Goal: Share content: Share content

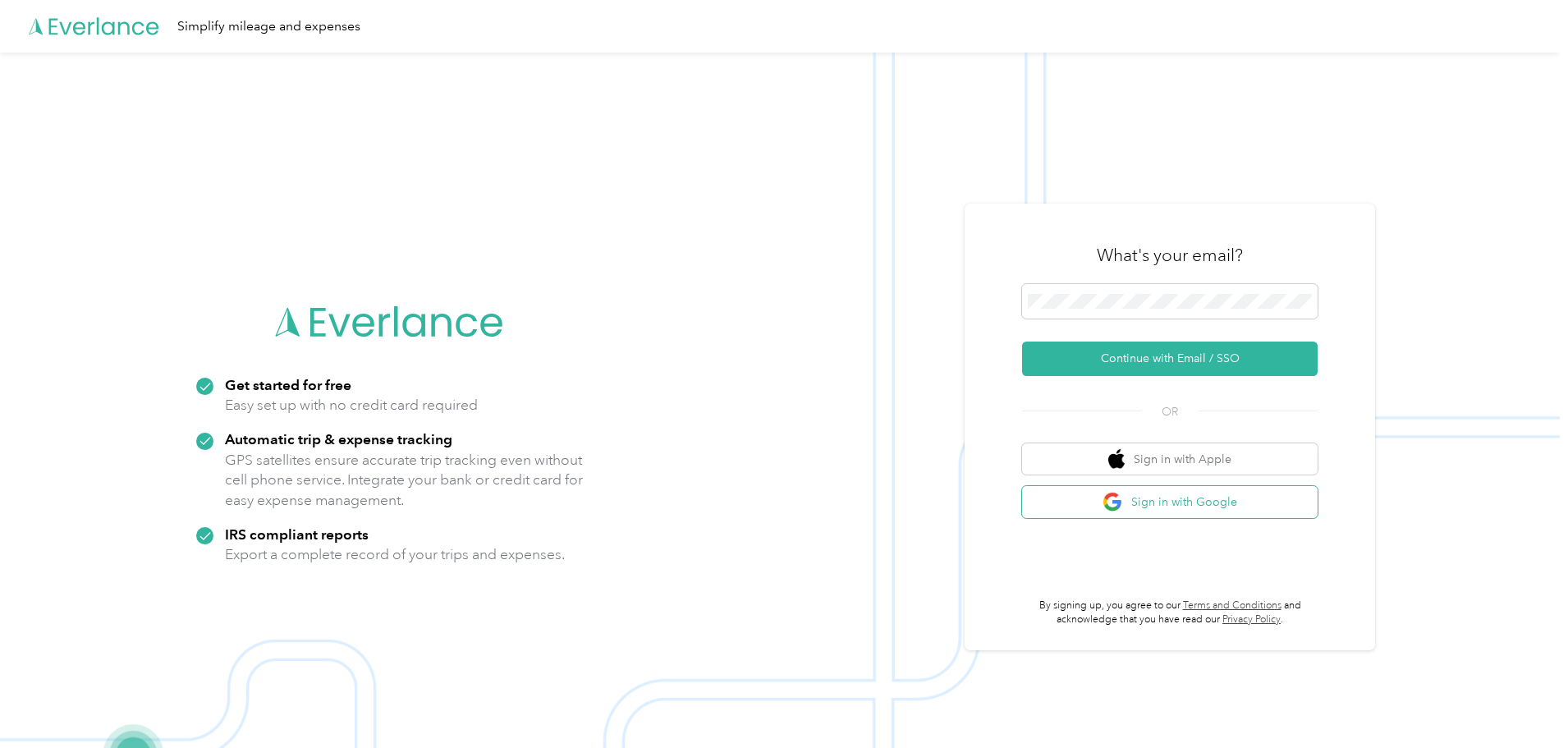
click at [1238, 496] on button "Sign in with Google" at bounding box center [1170, 501] width 295 height 32
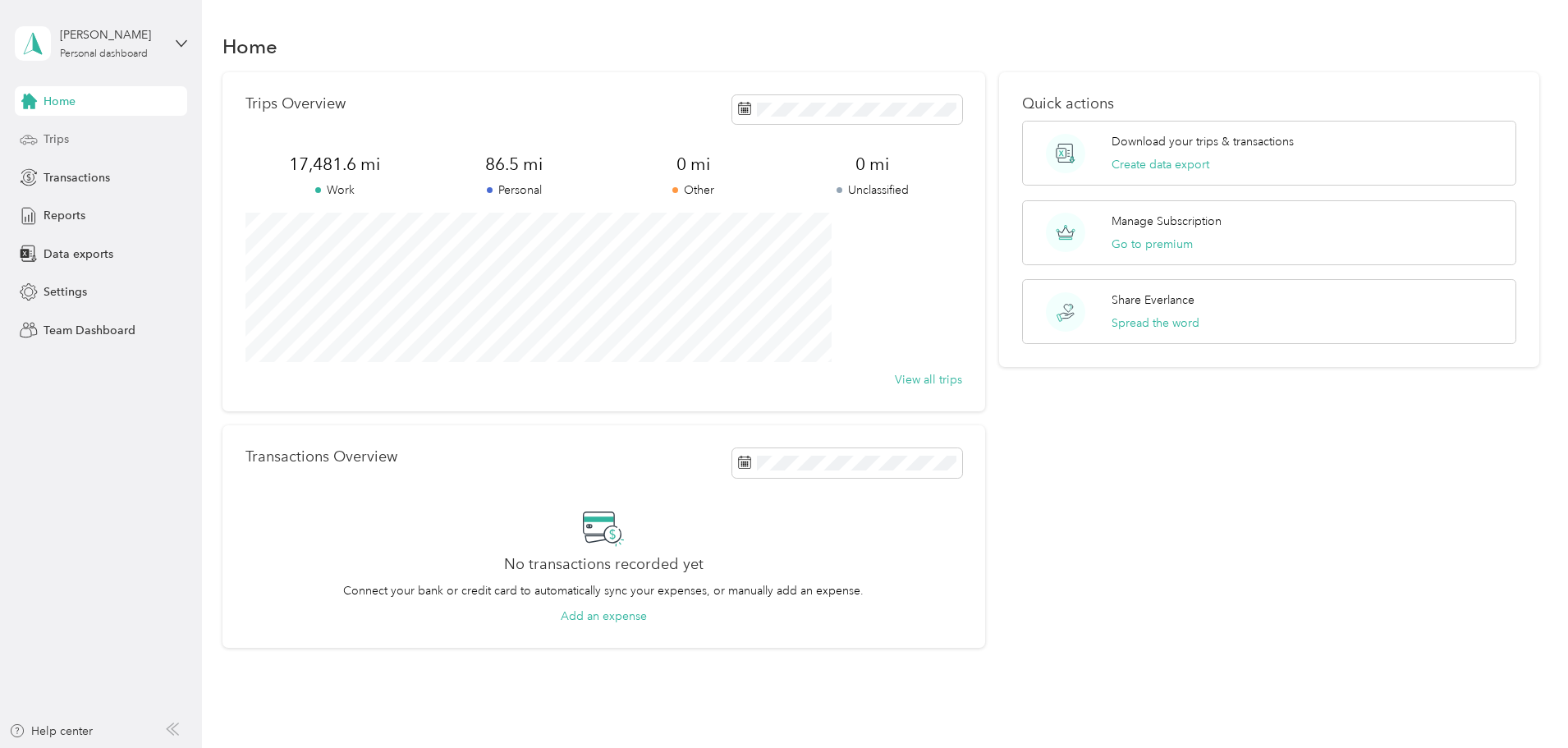
click at [69, 143] on div "Trips" at bounding box center [100, 139] width 172 height 29
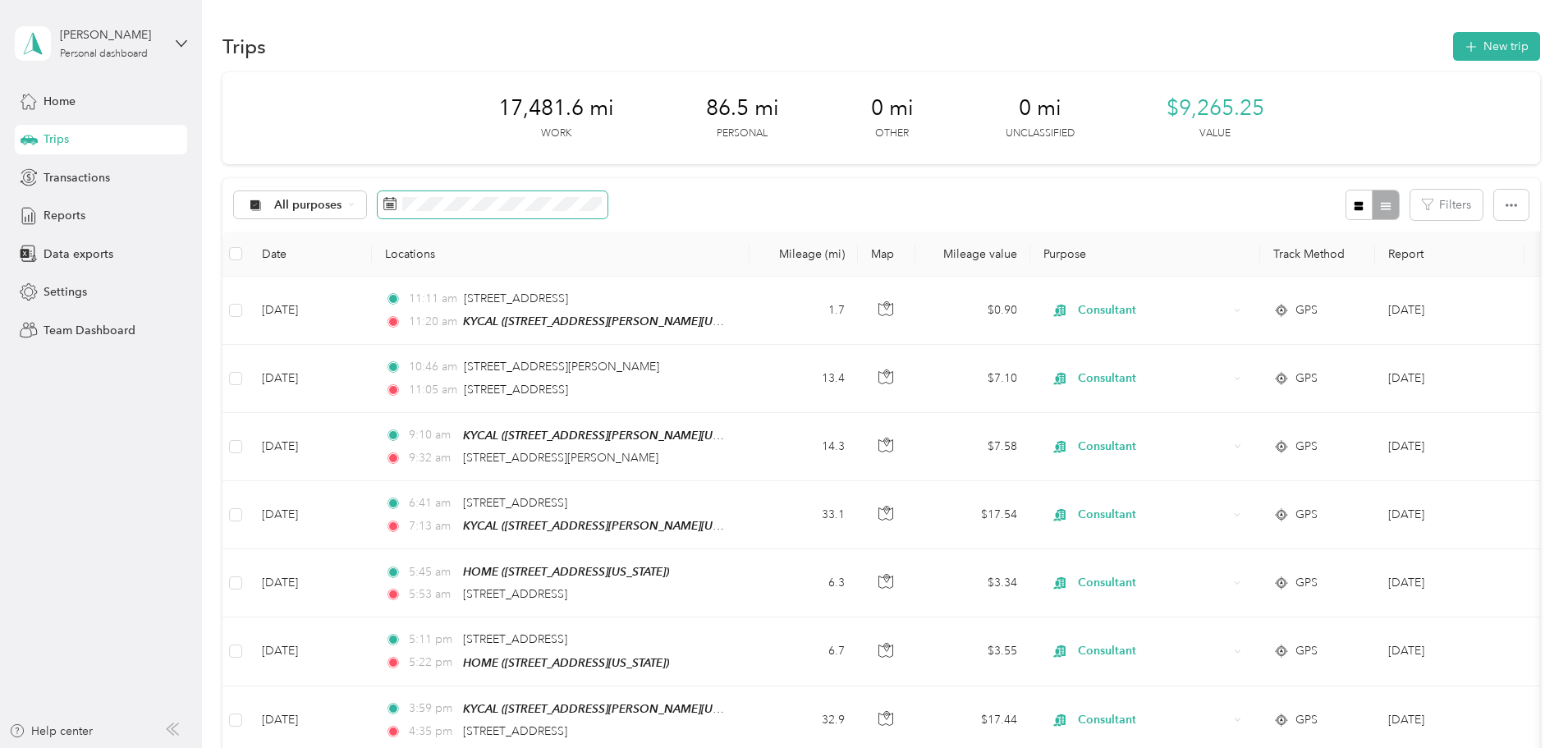
click at [506, 204] on span at bounding box center [493, 205] width 230 height 28
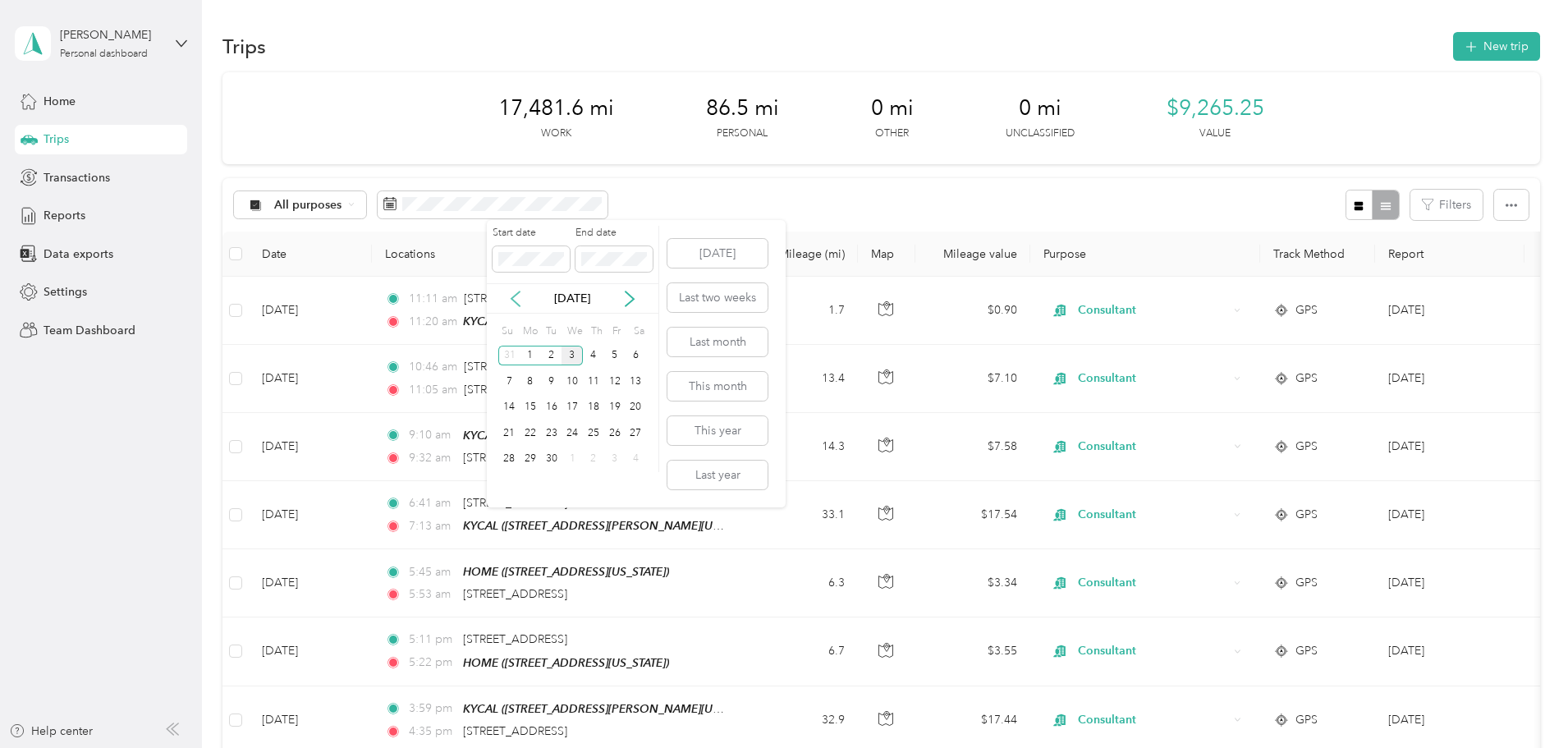
click at [514, 299] on icon at bounding box center [515, 298] width 17 height 17
click at [623, 296] on icon at bounding box center [630, 298] width 17 height 17
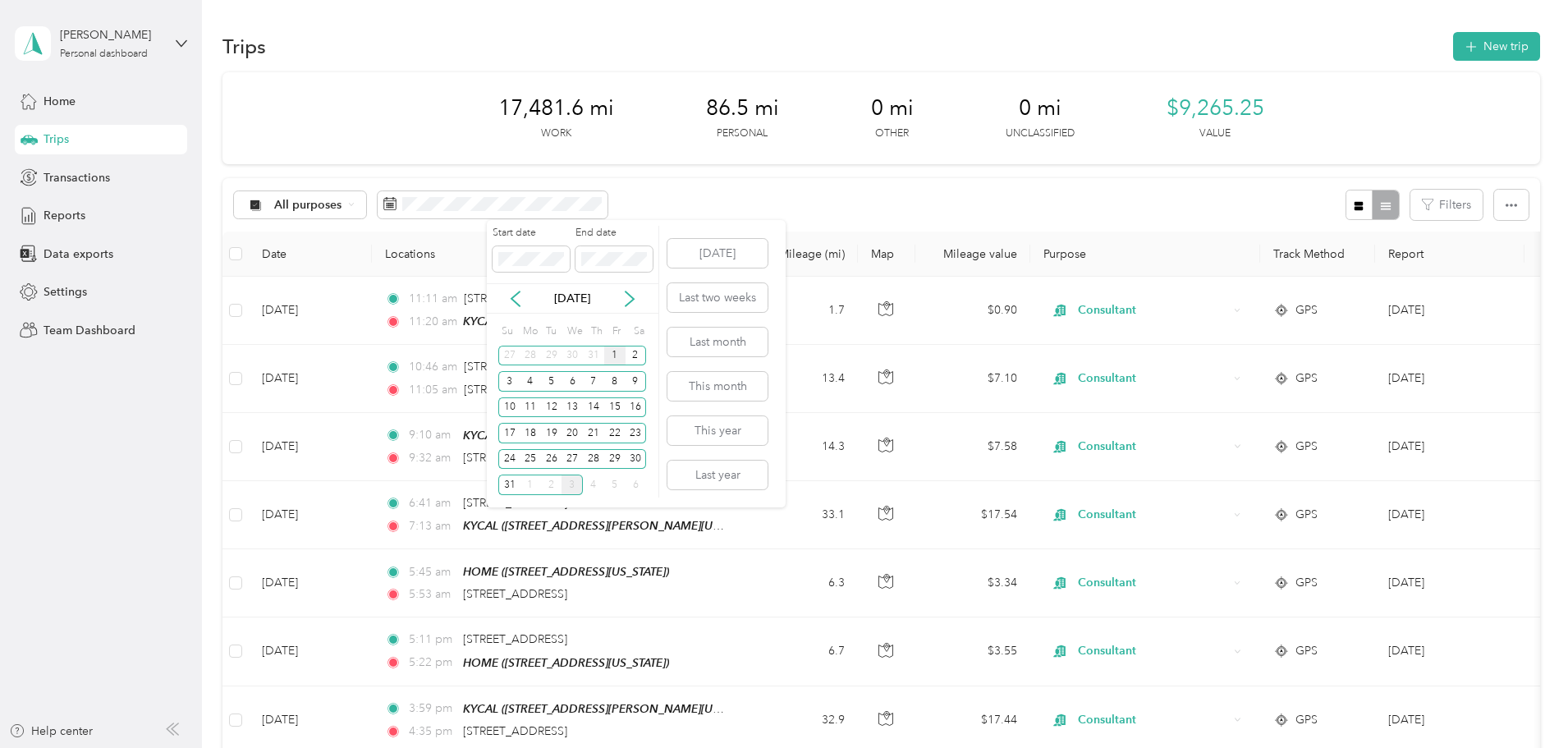
click at [617, 355] on div "1" at bounding box center [615, 356] width 21 height 20
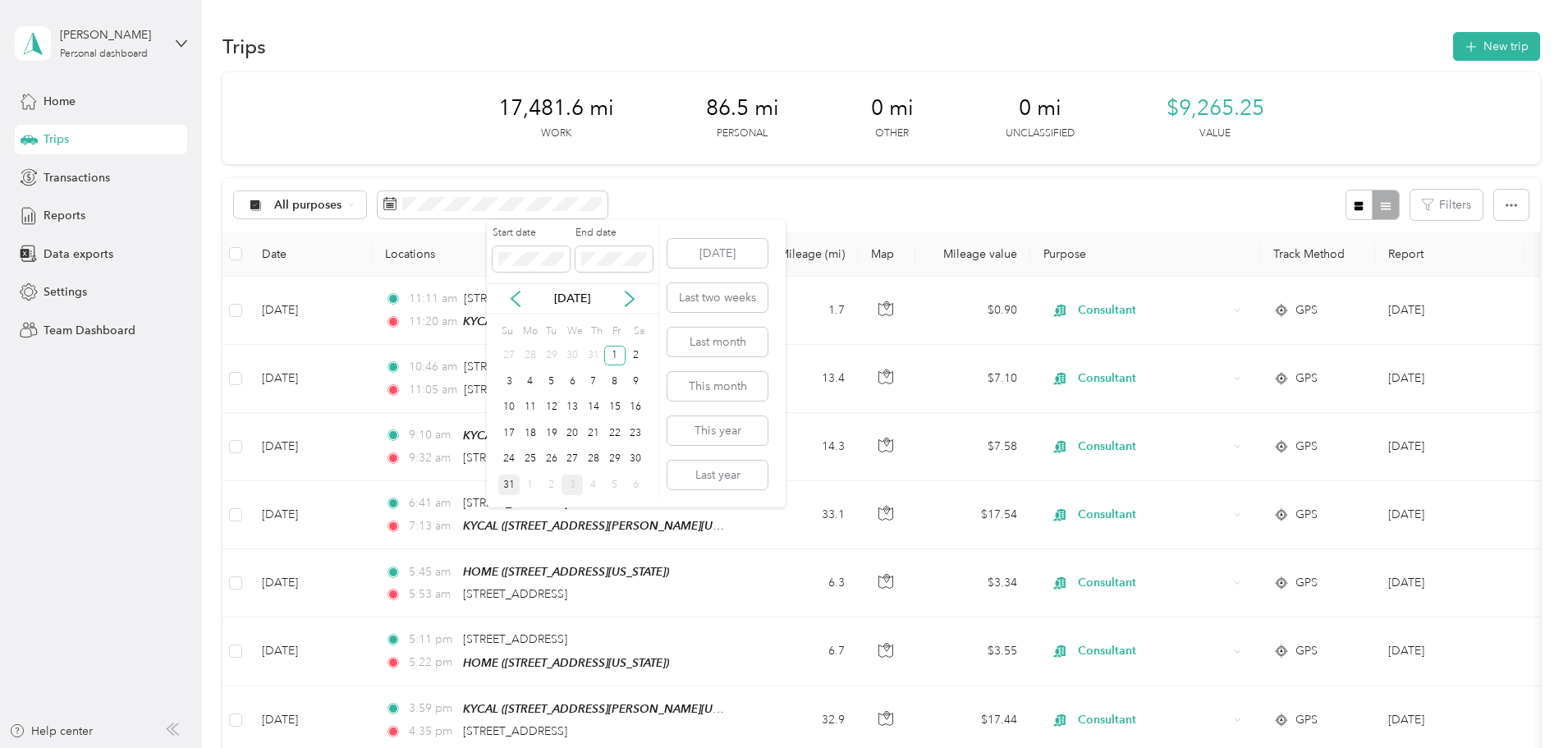
click at [511, 488] on div "31" at bounding box center [509, 485] width 21 height 20
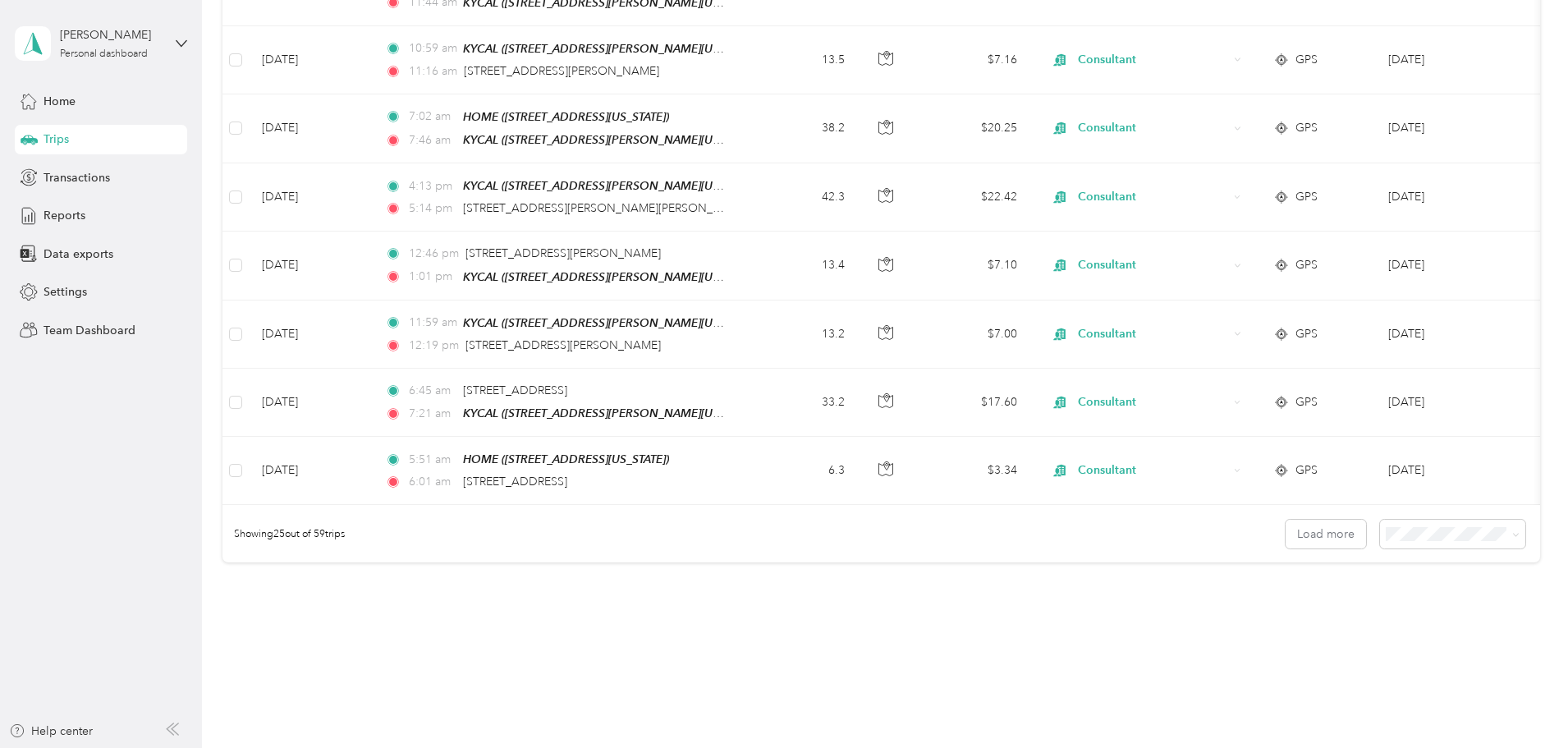
scroll to position [1514, 0]
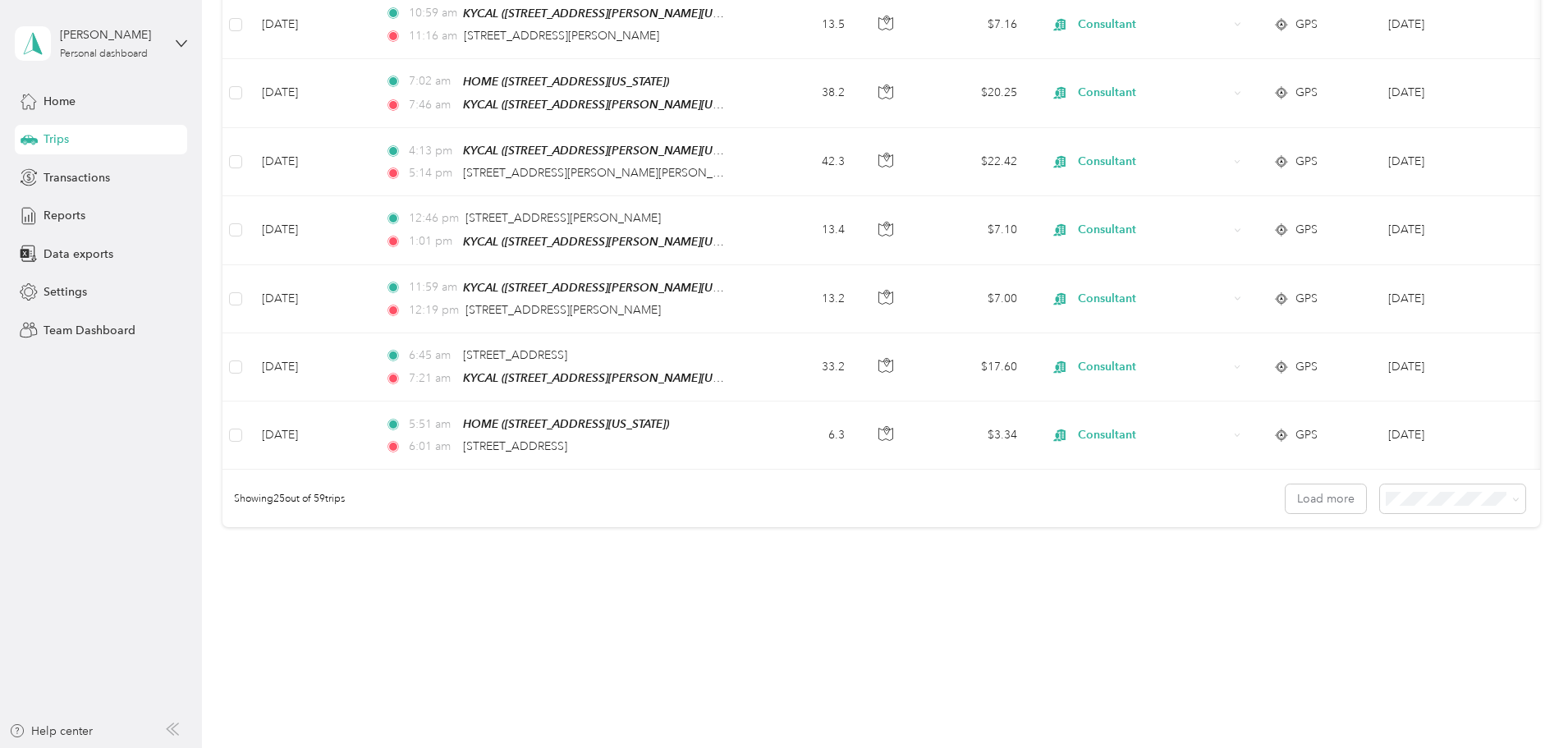
click at [1368, 586] on li "100 per load" at bounding box center [1340, 575] width 146 height 29
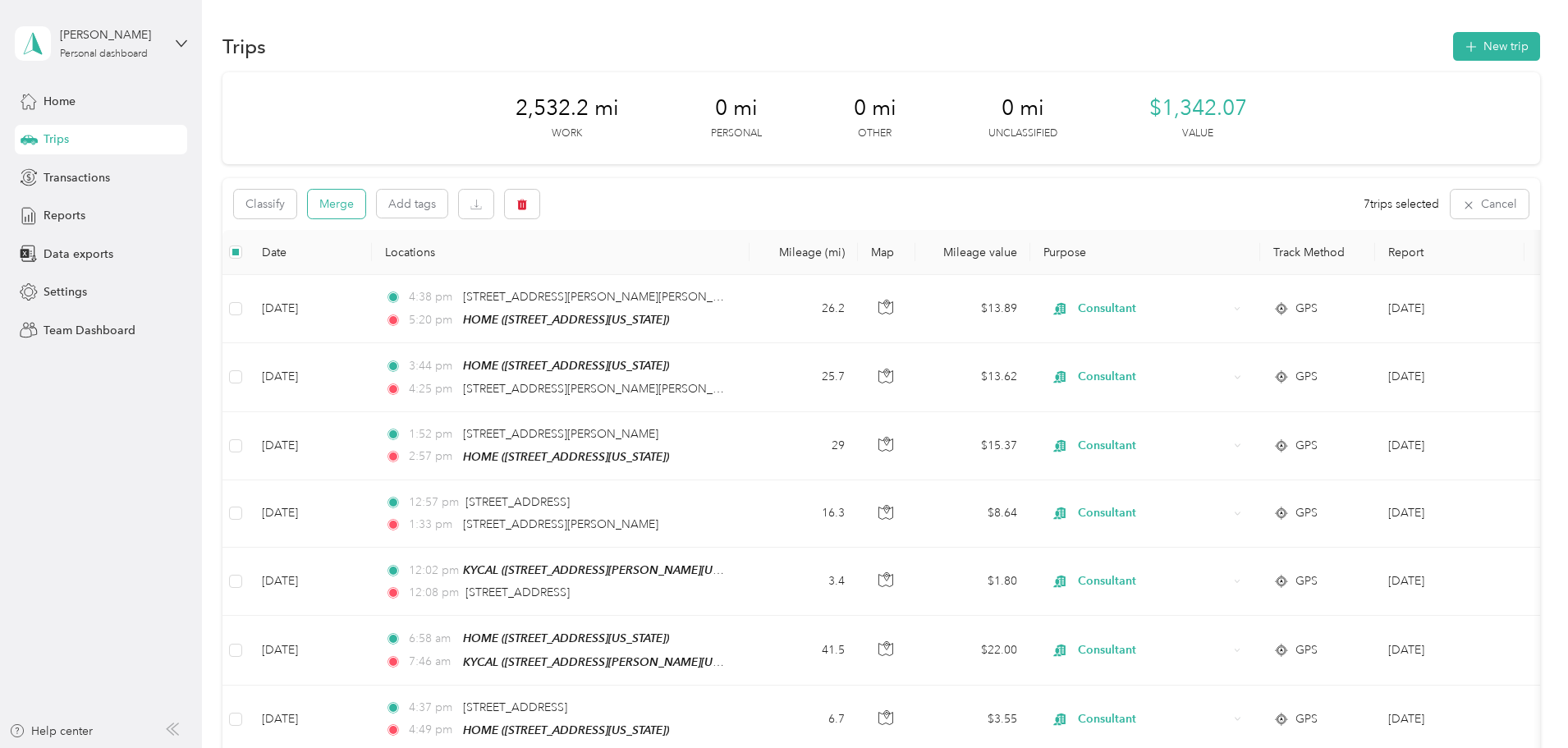
click at [365, 203] on button "Merge" at bounding box center [336, 204] width 57 height 29
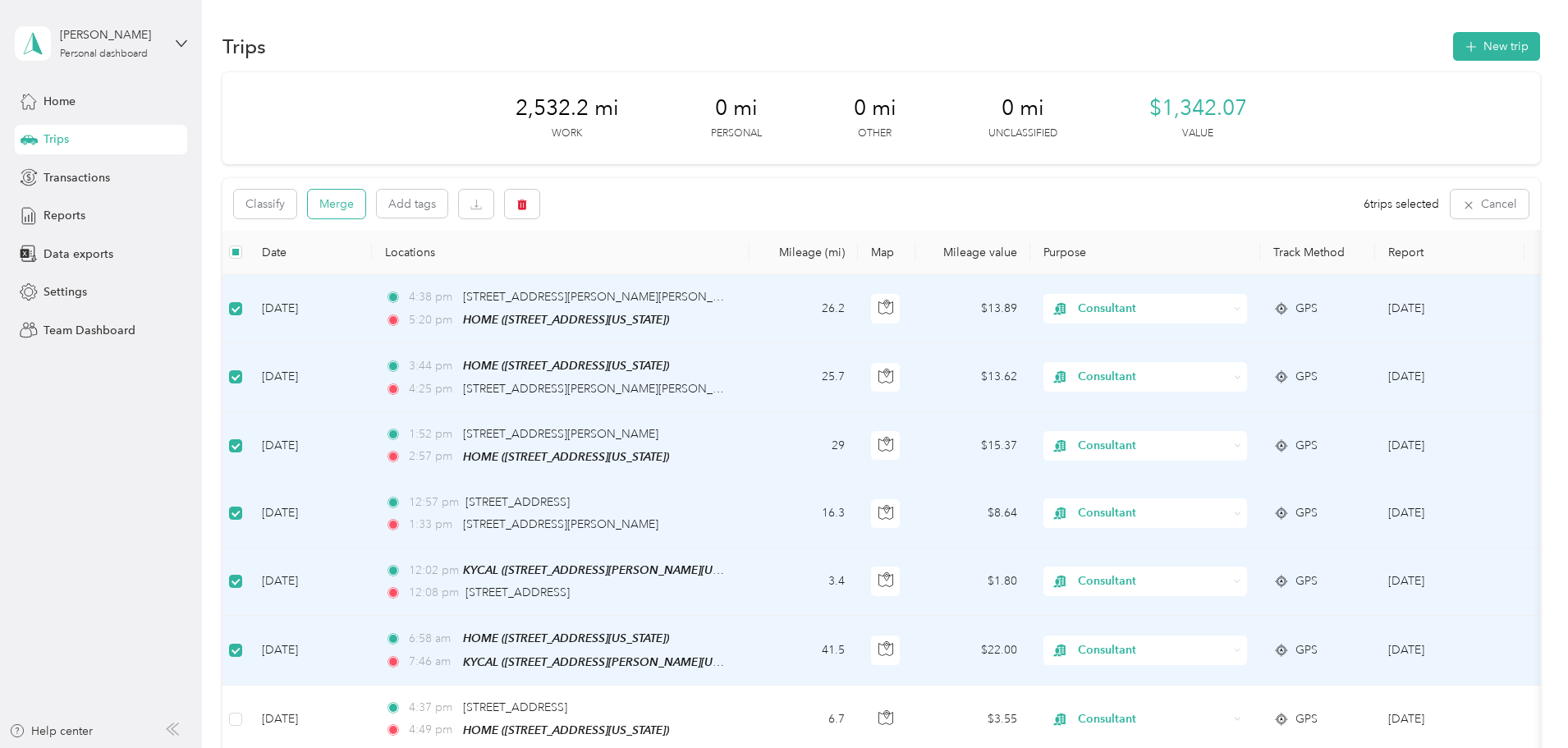
click at [365, 200] on button "Merge" at bounding box center [336, 204] width 57 height 29
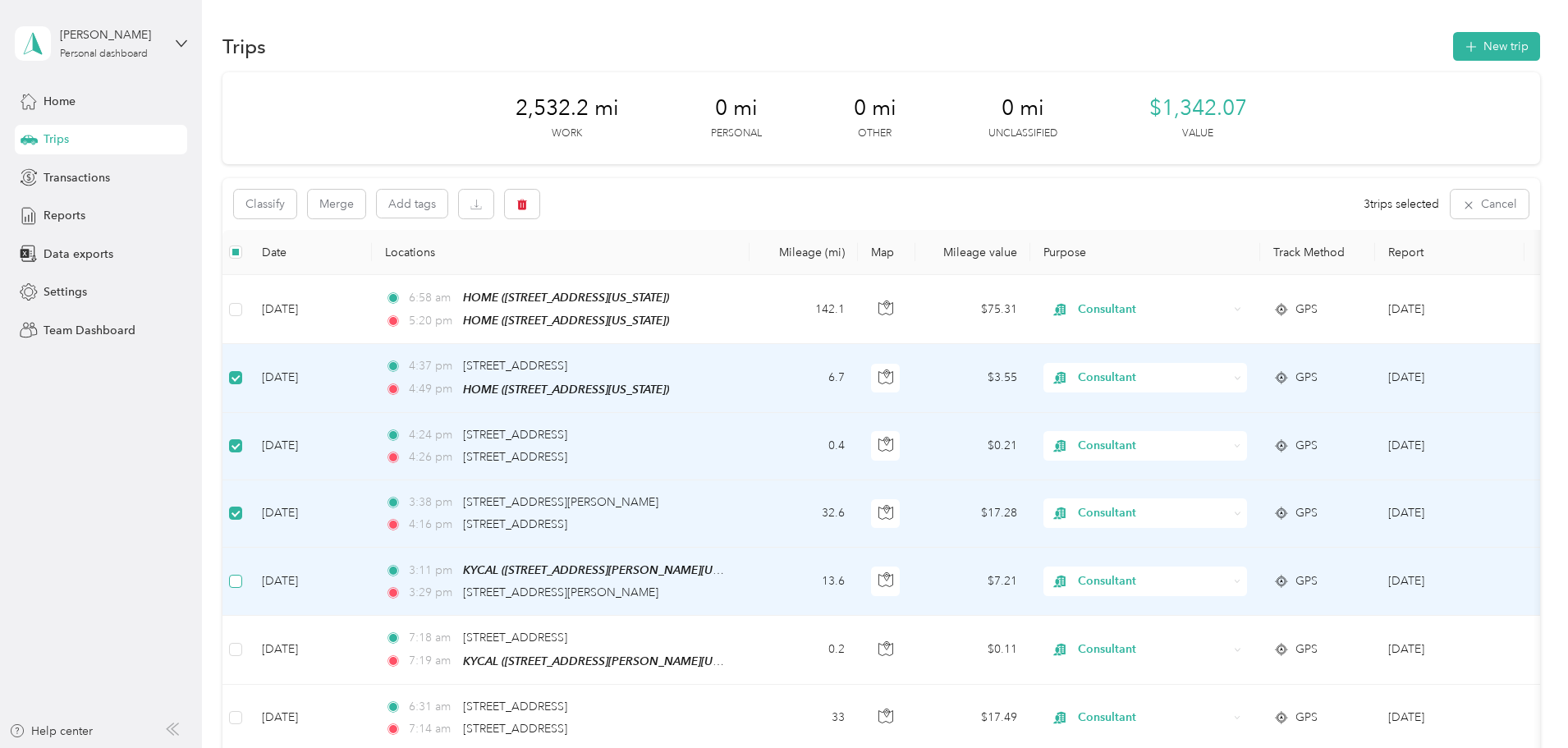
click at [242, 572] on label at bounding box center [236, 581] width 14 height 18
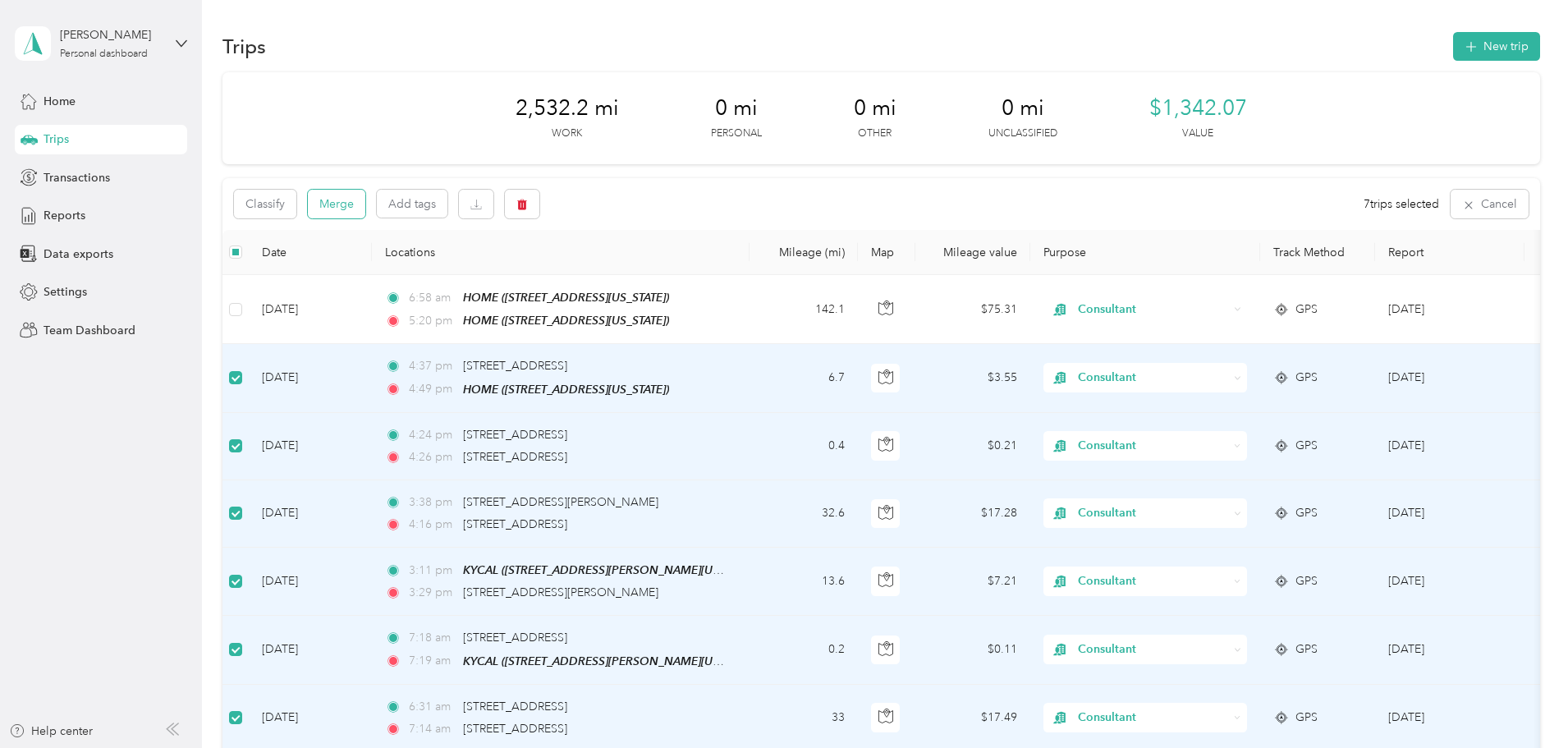
click at [365, 203] on button "Merge" at bounding box center [336, 204] width 57 height 29
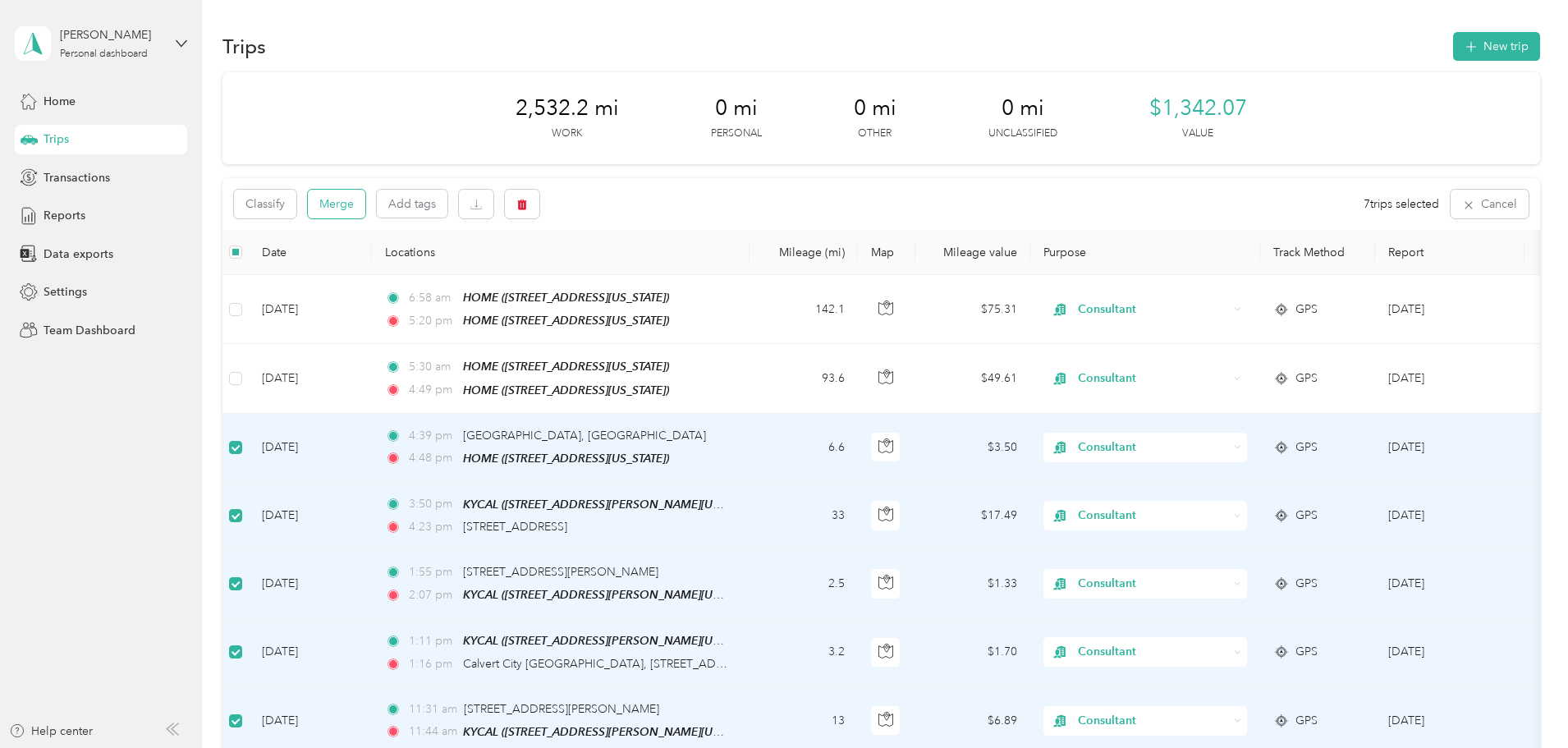
click at [365, 197] on button "Merge" at bounding box center [336, 204] width 57 height 29
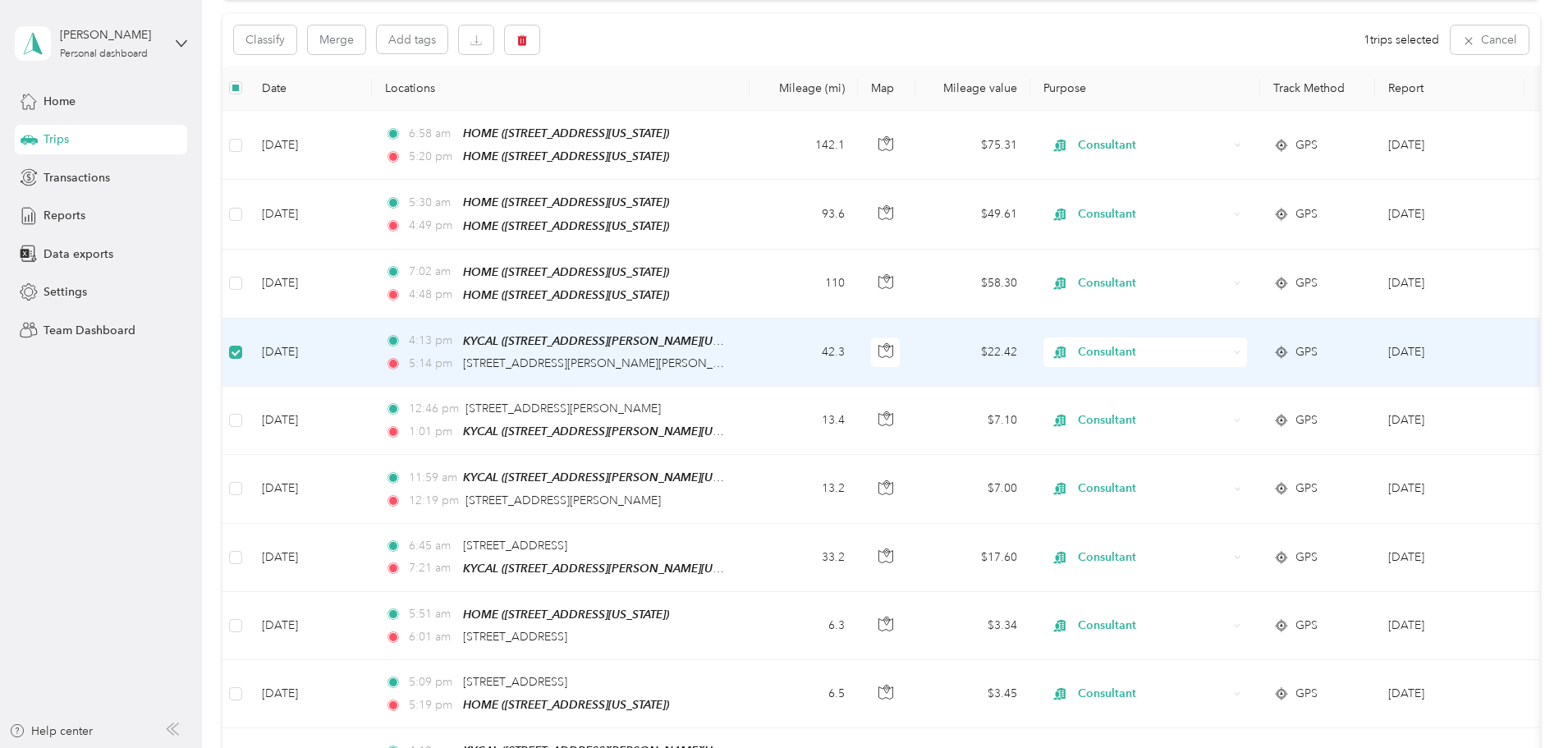
scroll to position [162, 0]
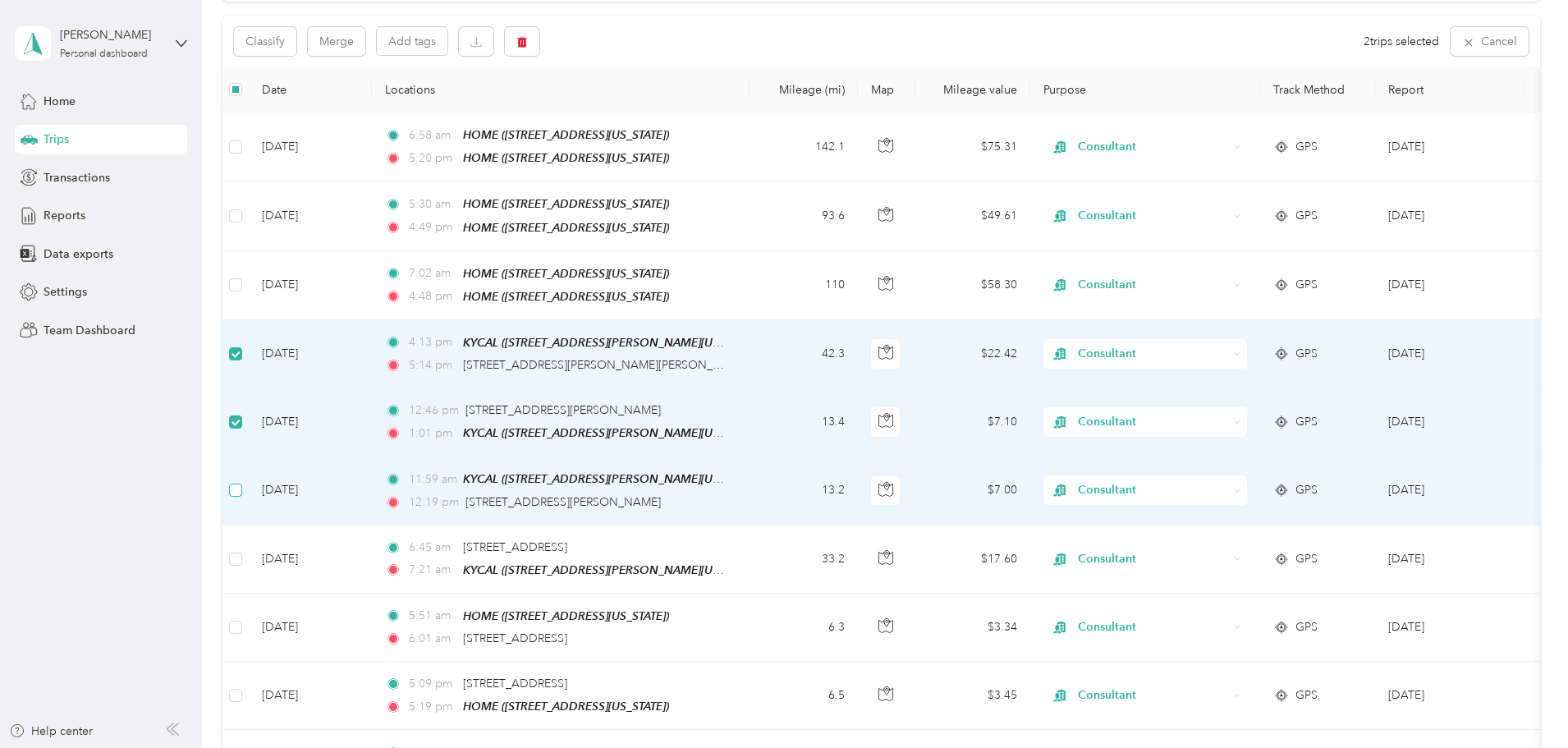
click at [242, 481] on label at bounding box center [236, 490] width 14 height 18
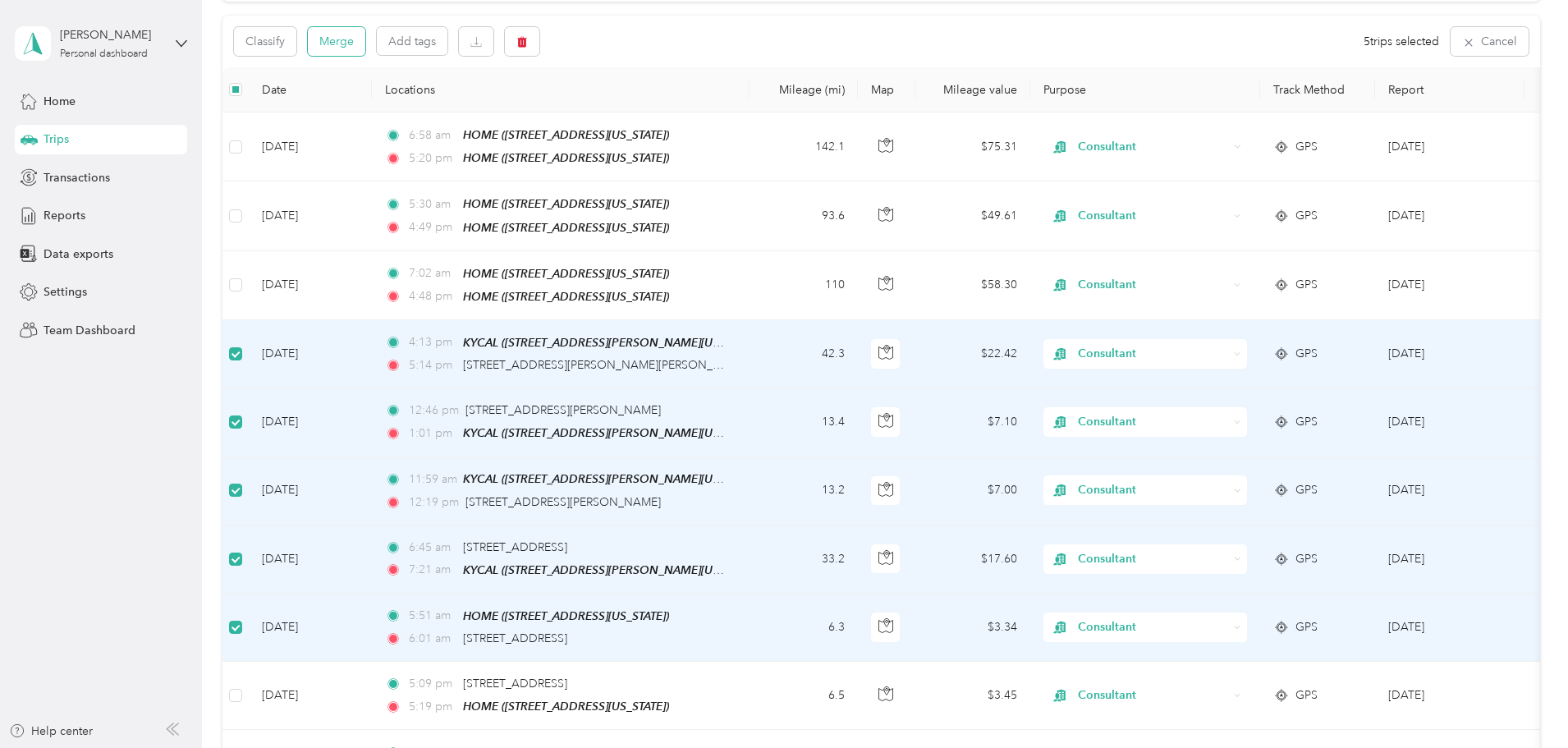
click at [365, 35] on button "Merge" at bounding box center [336, 42] width 57 height 29
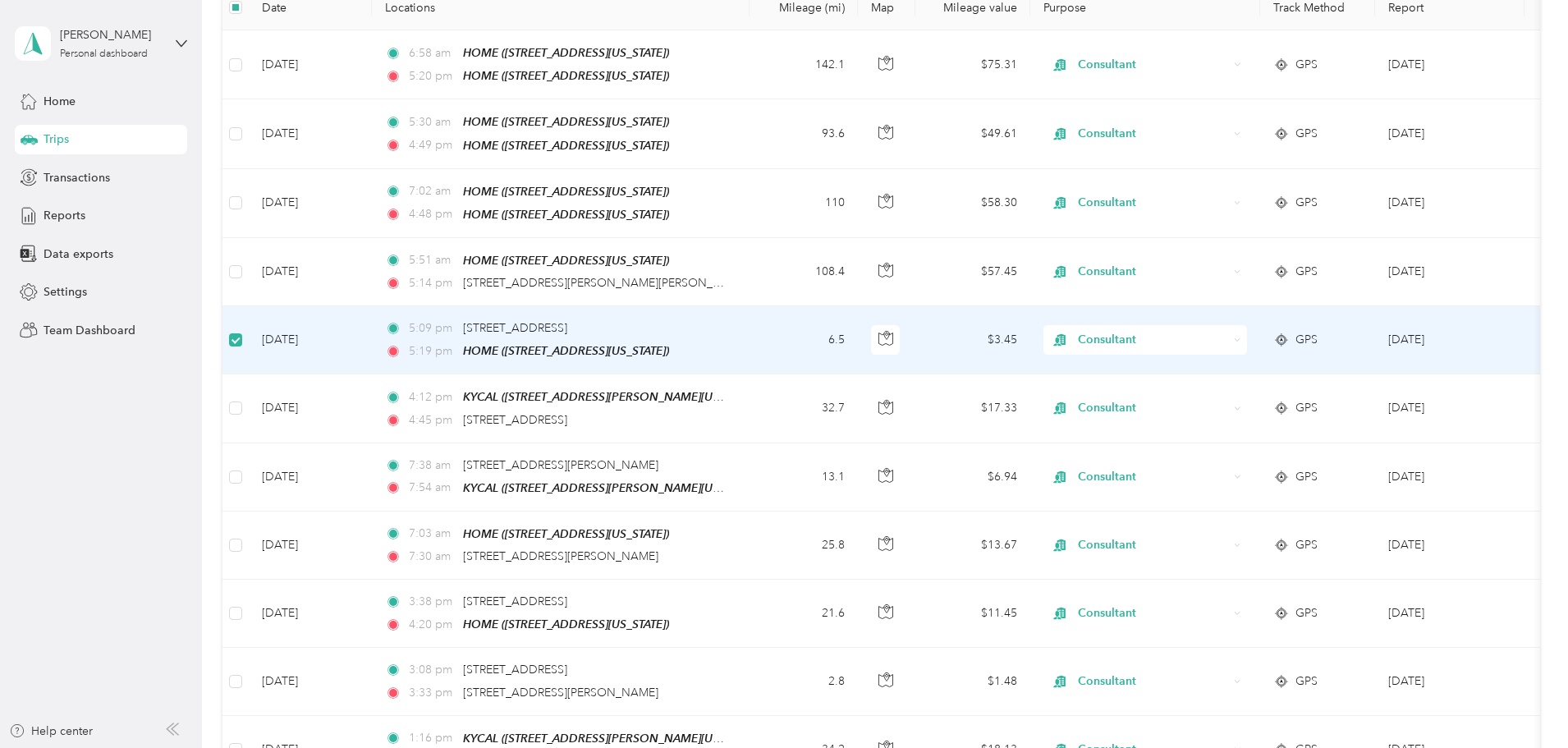
scroll to position [243, 0]
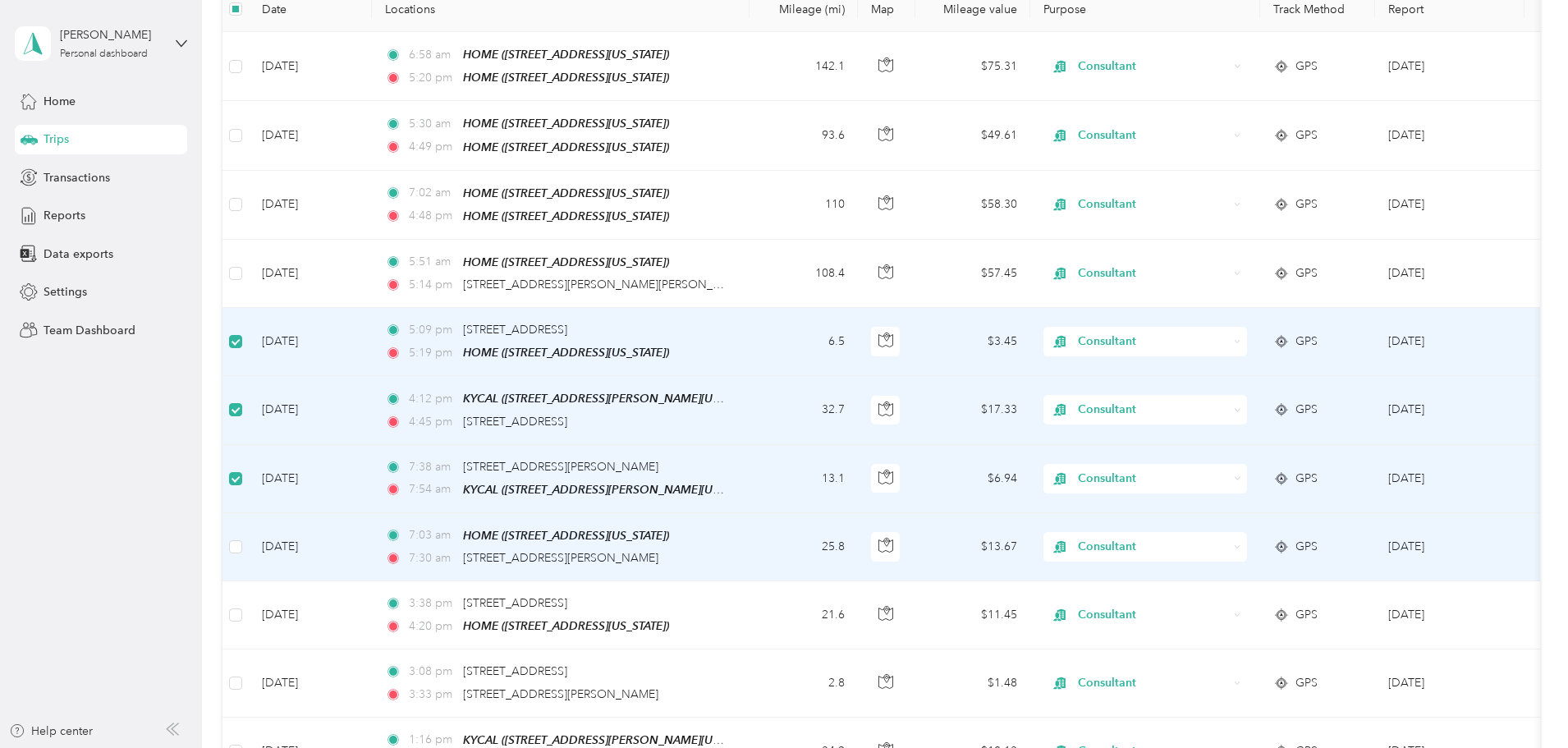
click at [249, 543] on td at bounding box center [235, 547] width 26 height 68
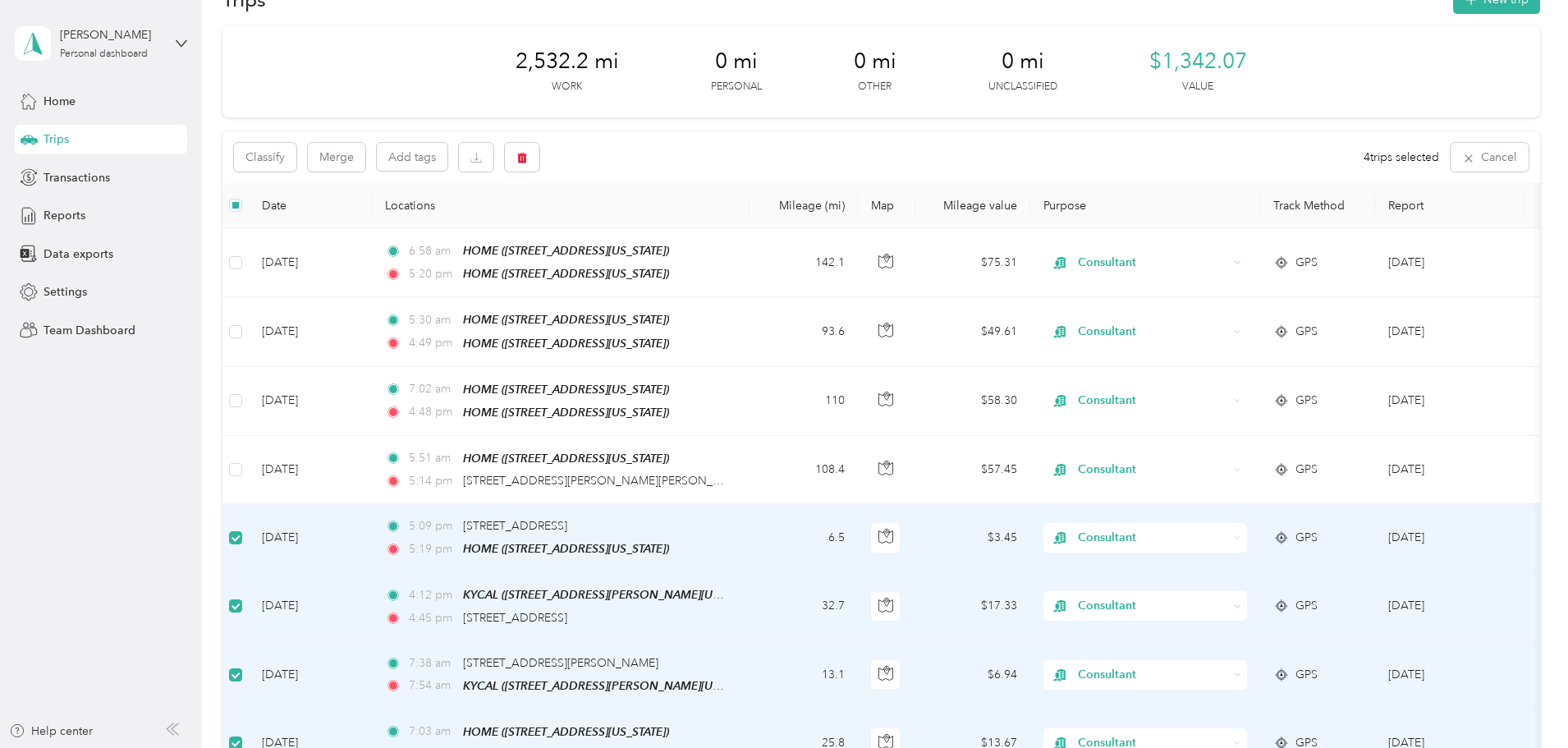
scroll to position [0, 0]
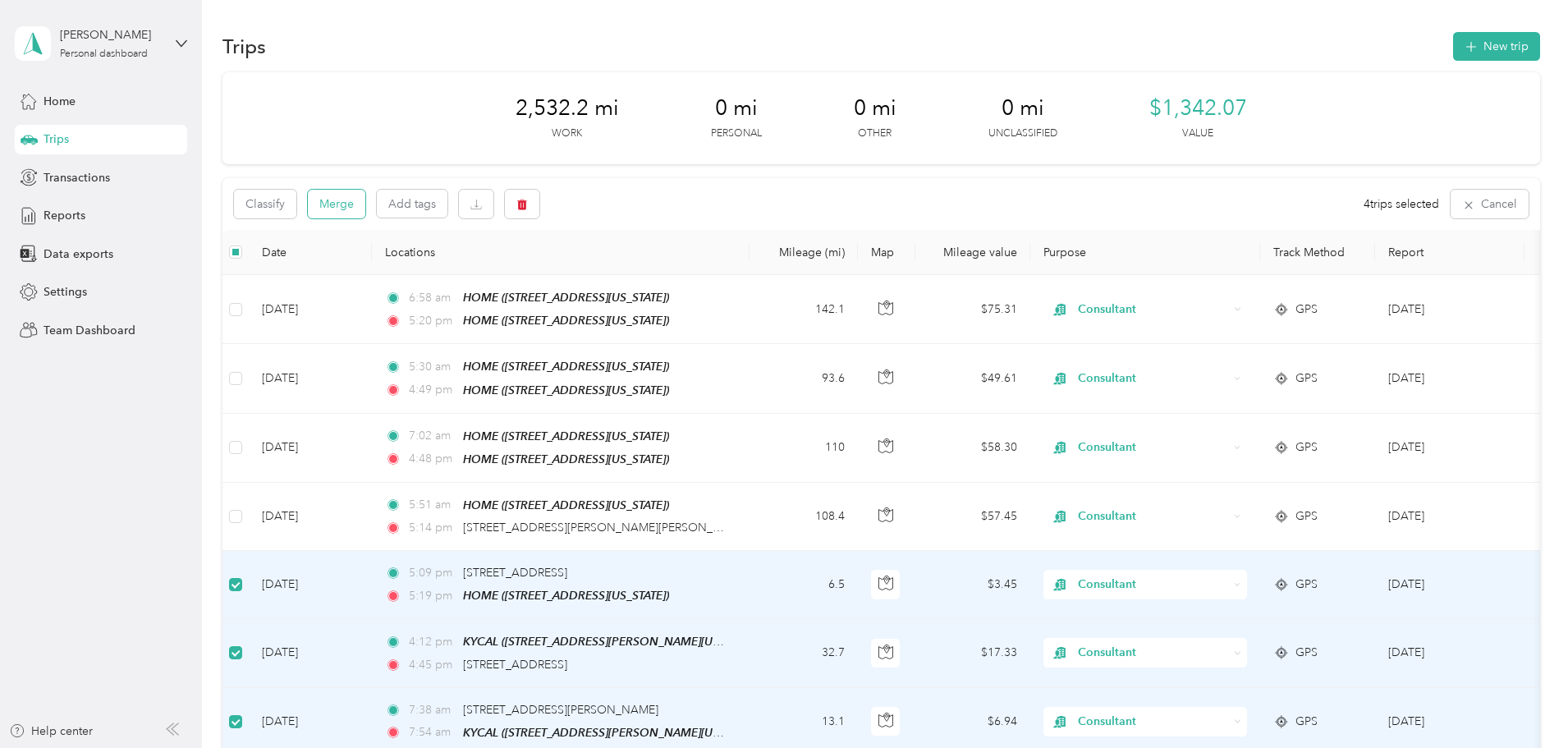
click at [365, 206] on button "Merge" at bounding box center [336, 204] width 57 height 29
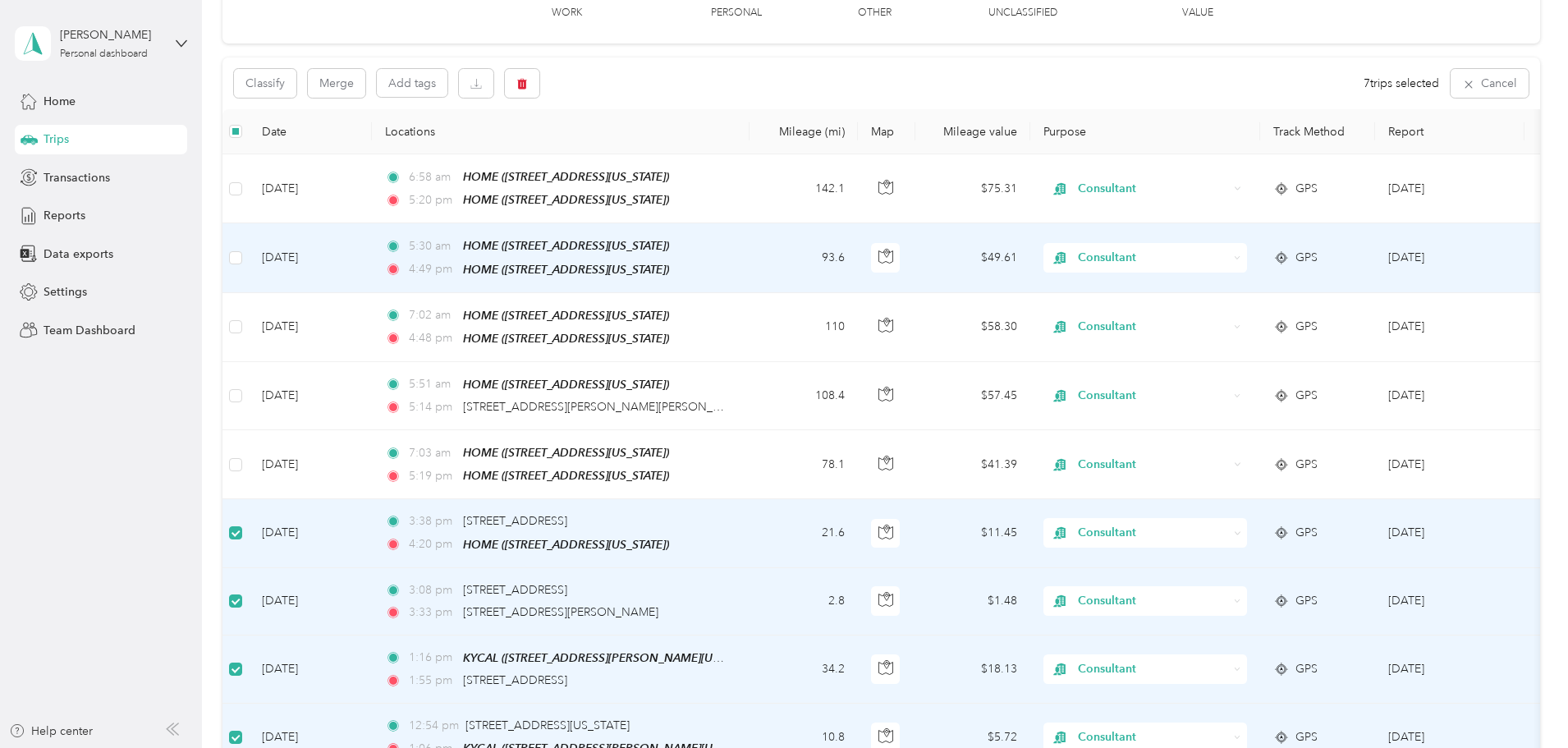
scroll to position [81, 0]
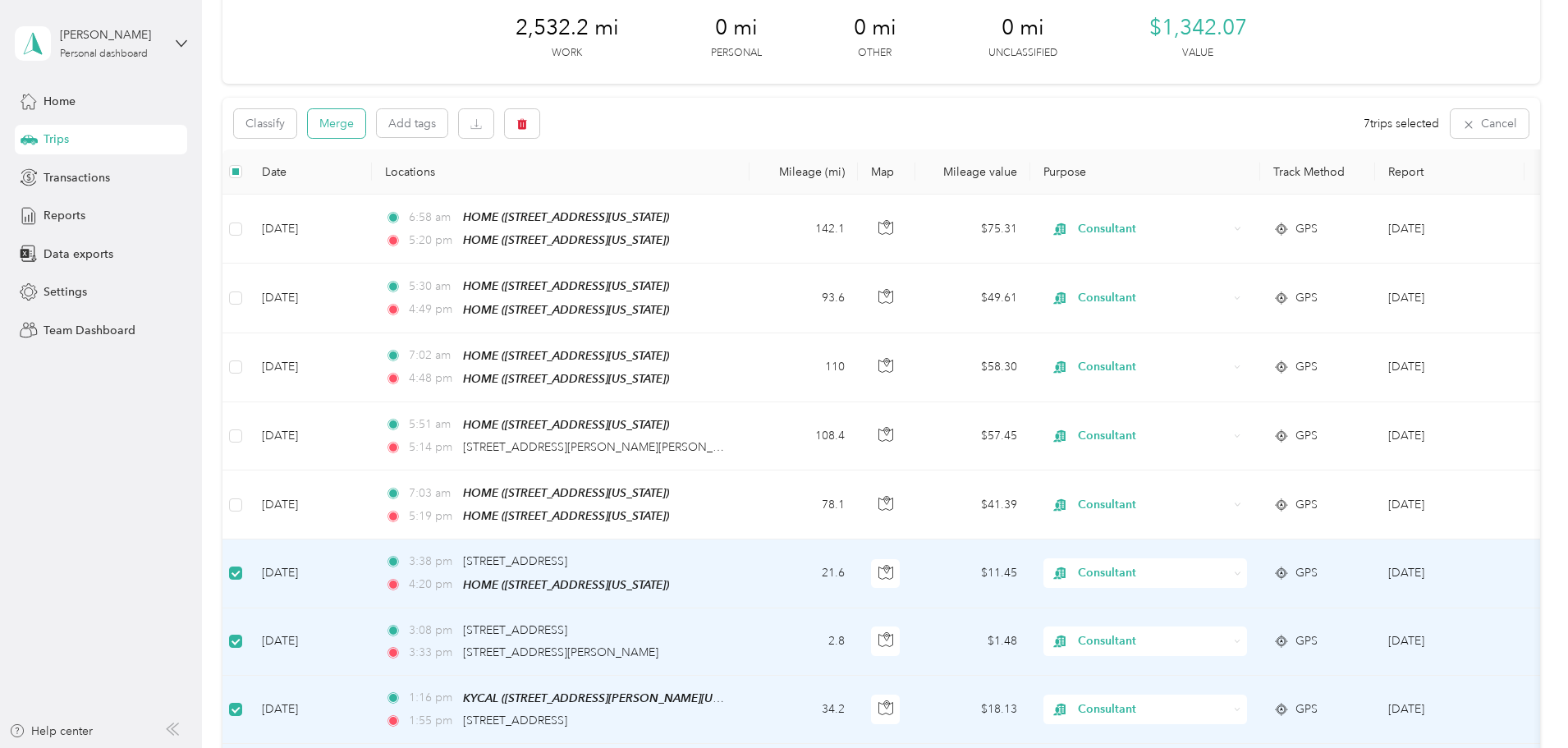
click at [365, 121] on button "Merge" at bounding box center [336, 123] width 57 height 29
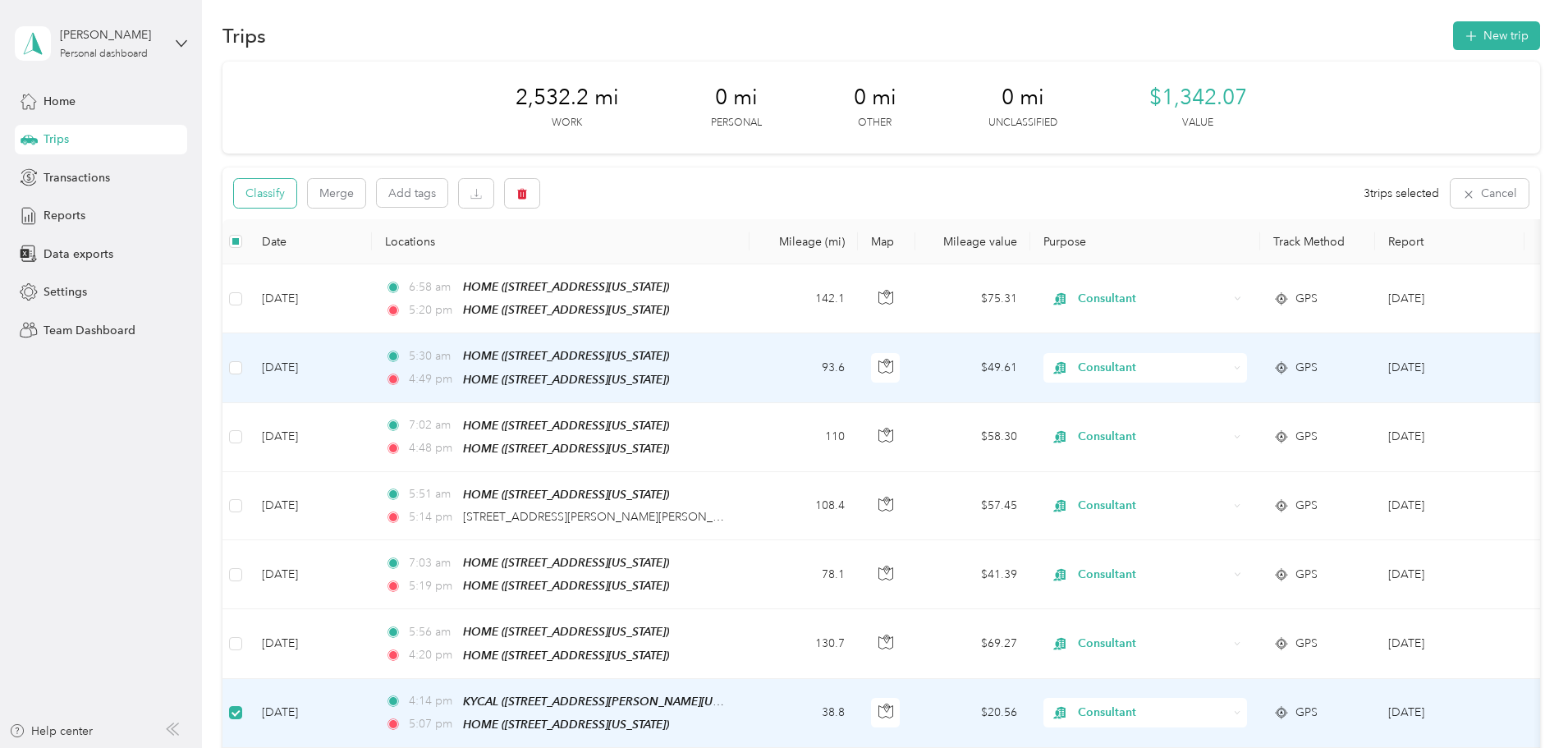
scroll to position [0, 0]
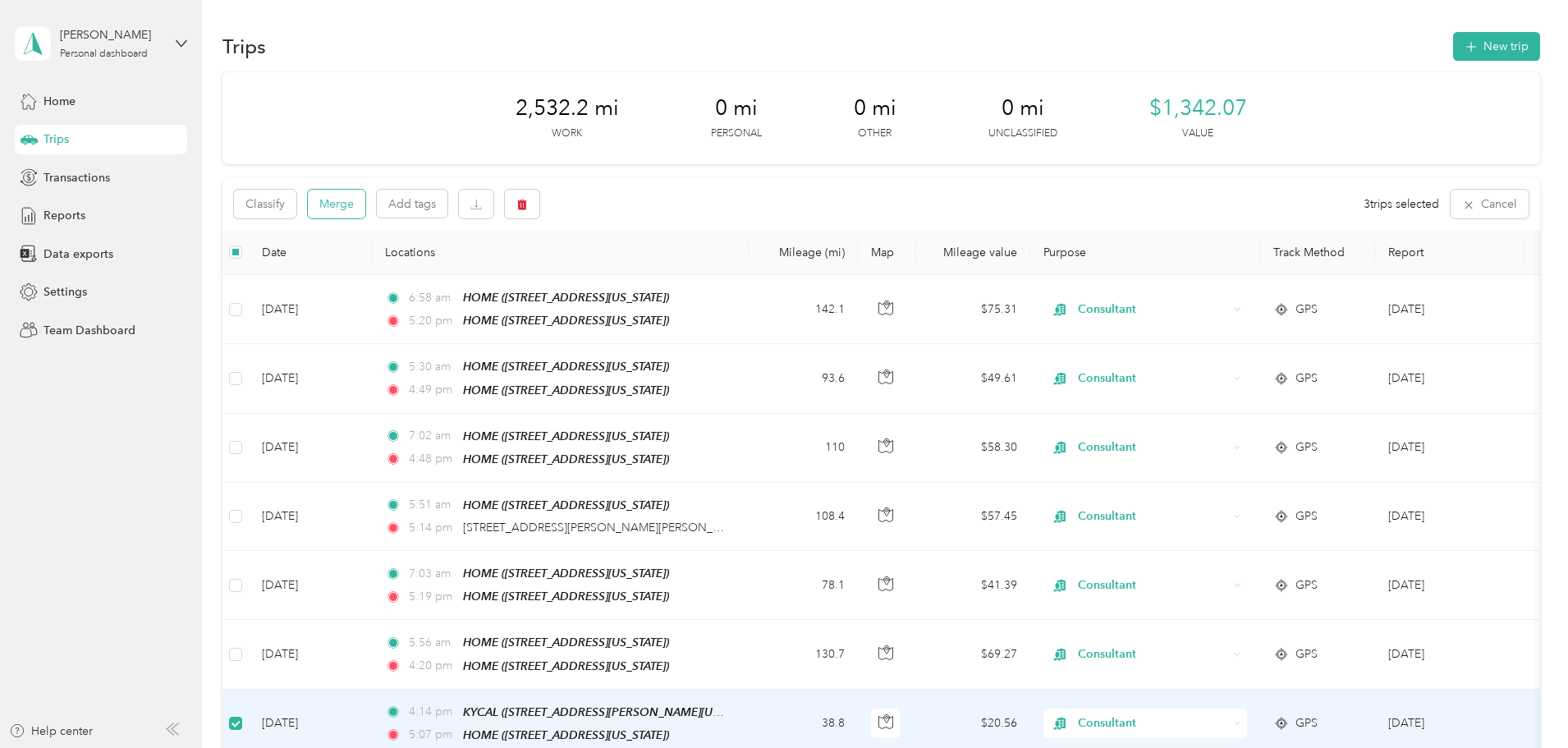
click at [365, 200] on button "Merge" at bounding box center [336, 204] width 57 height 29
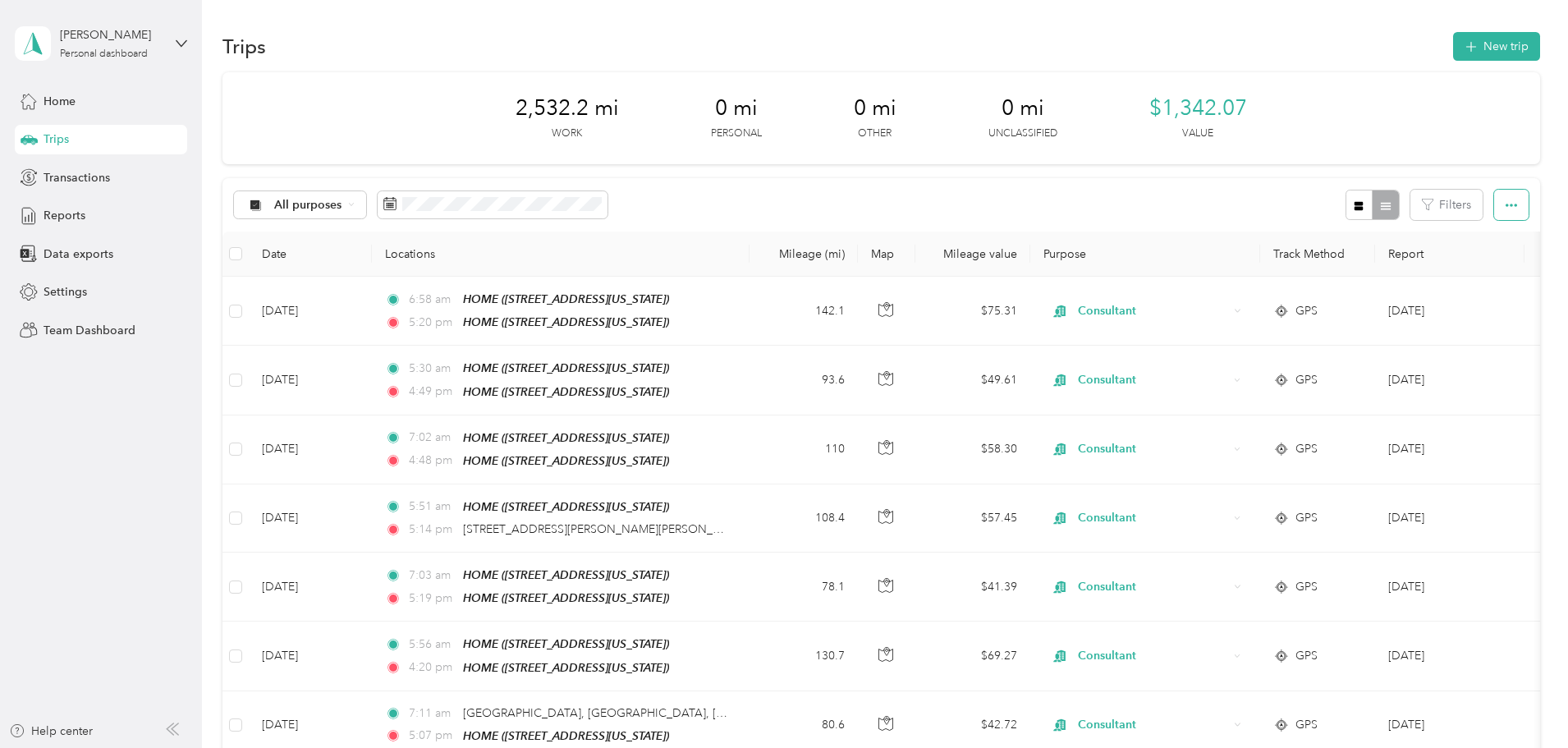
click at [1506, 198] on span "button" at bounding box center [1512, 205] width 12 height 14
click at [1128, 199] on div "All purposes Filters" at bounding box center [881, 204] width 1318 height 53
click at [249, 252] on th at bounding box center [235, 254] width 26 height 45
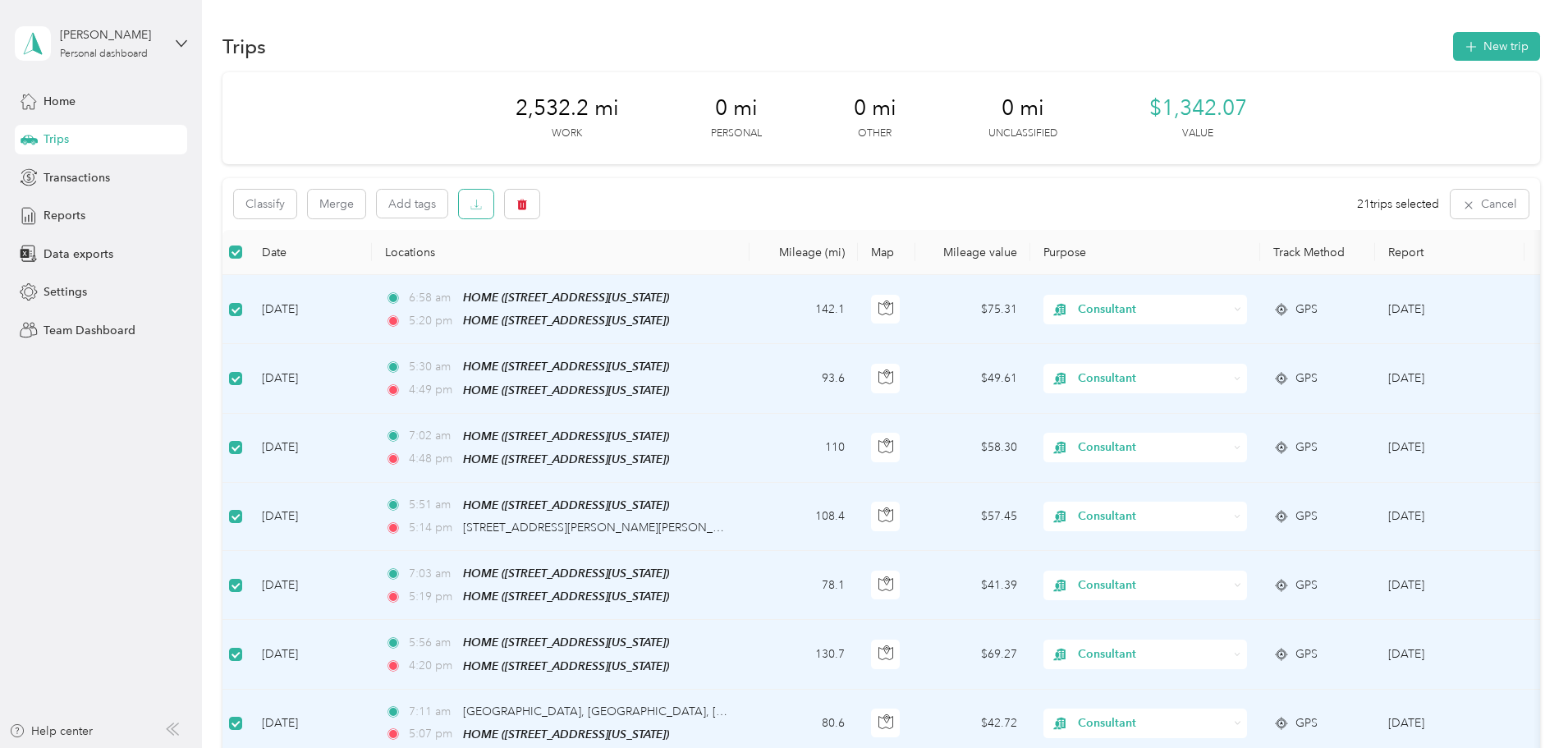
click at [482, 209] on icon "button" at bounding box center [476, 205] width 12 height 12
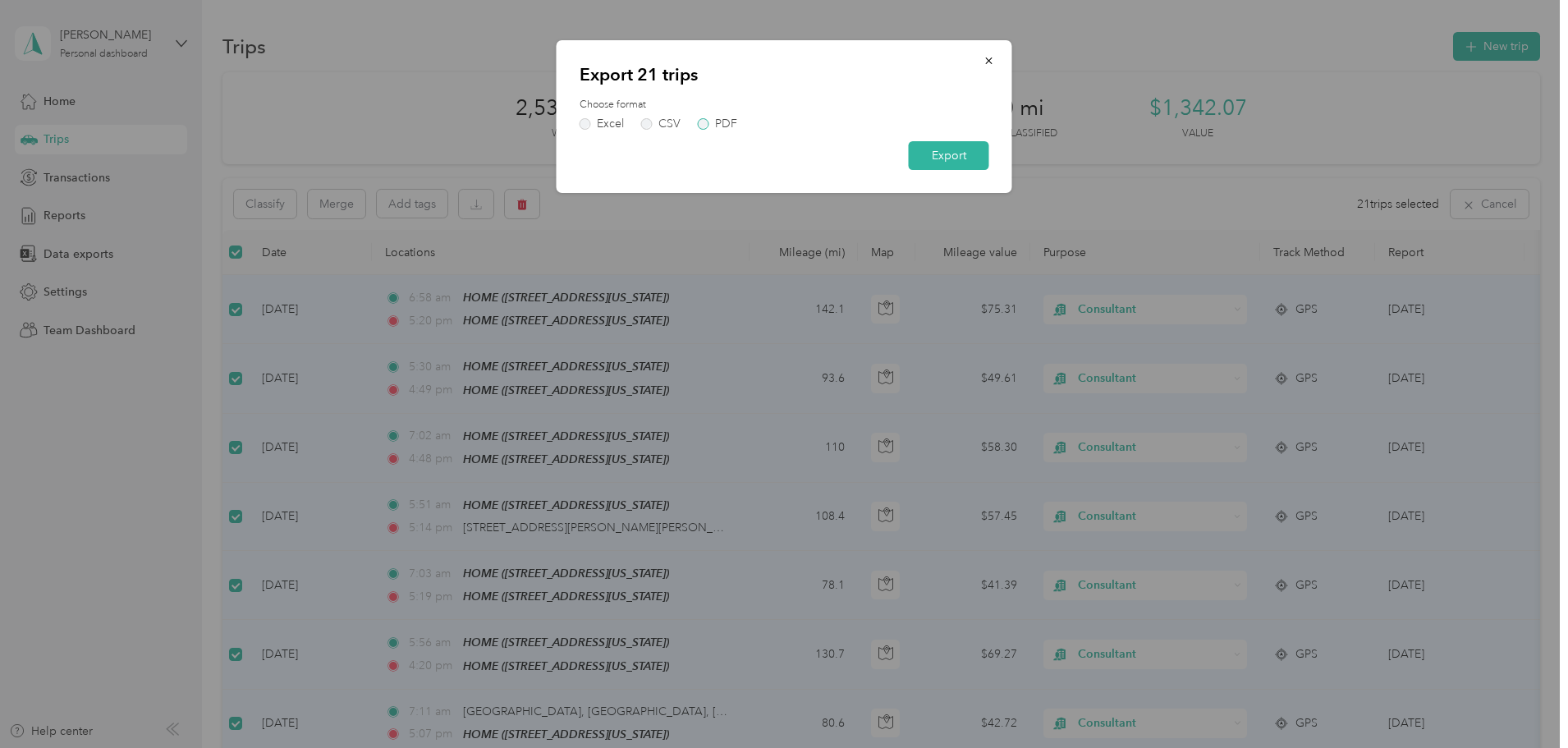
click at [703, 122] on label "PDF" at bounding box center [717, 124] width 40 height 12
click at [964, 154] on button "Export" at bounding box center [949, 155] width 81 height 29
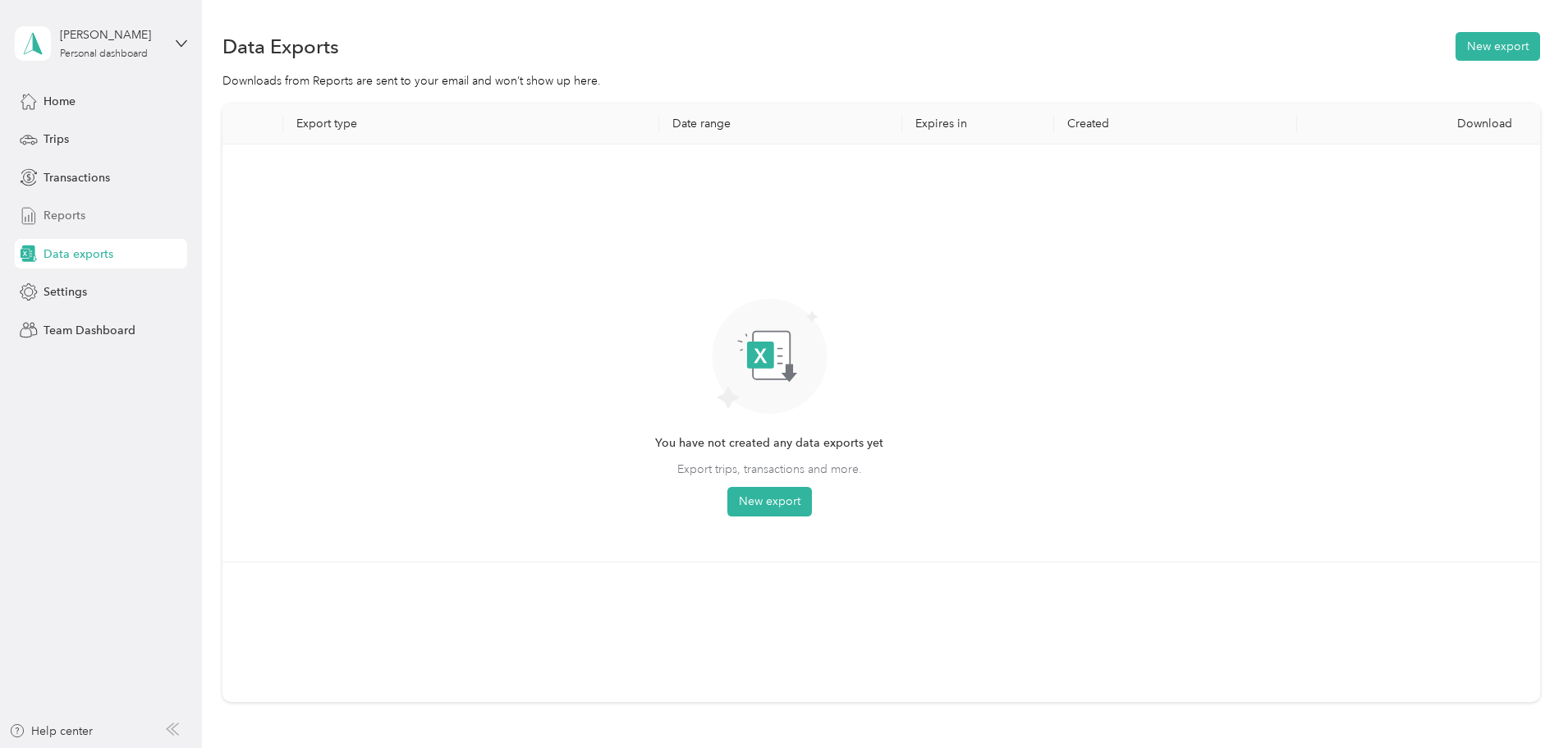
click at [78, 217] on span "Reports" at bounding box center [64, 216] width 42 height 17
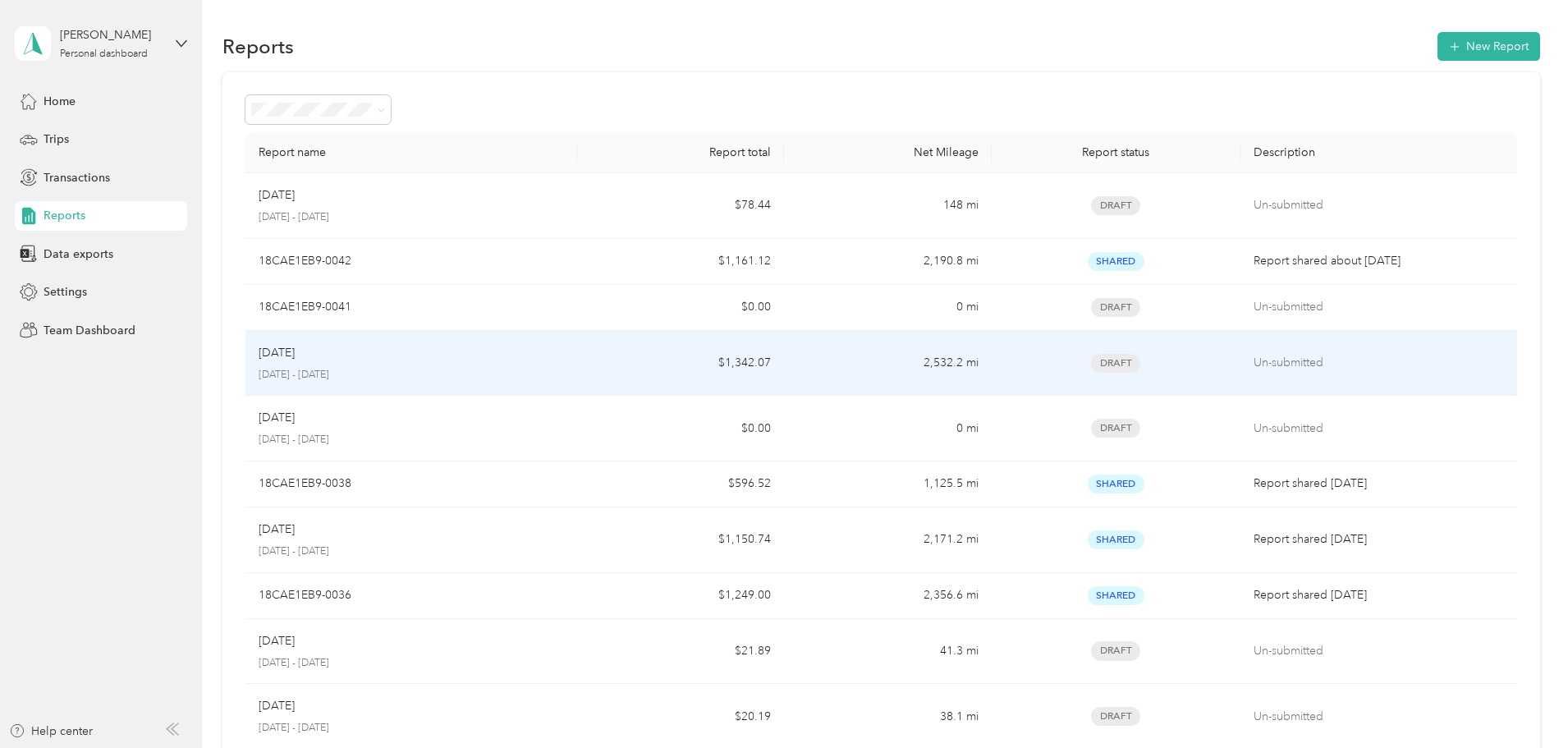
click at [631, 363] on td "$1,342.07" at bounding box center [680, 364] width 207 height 66
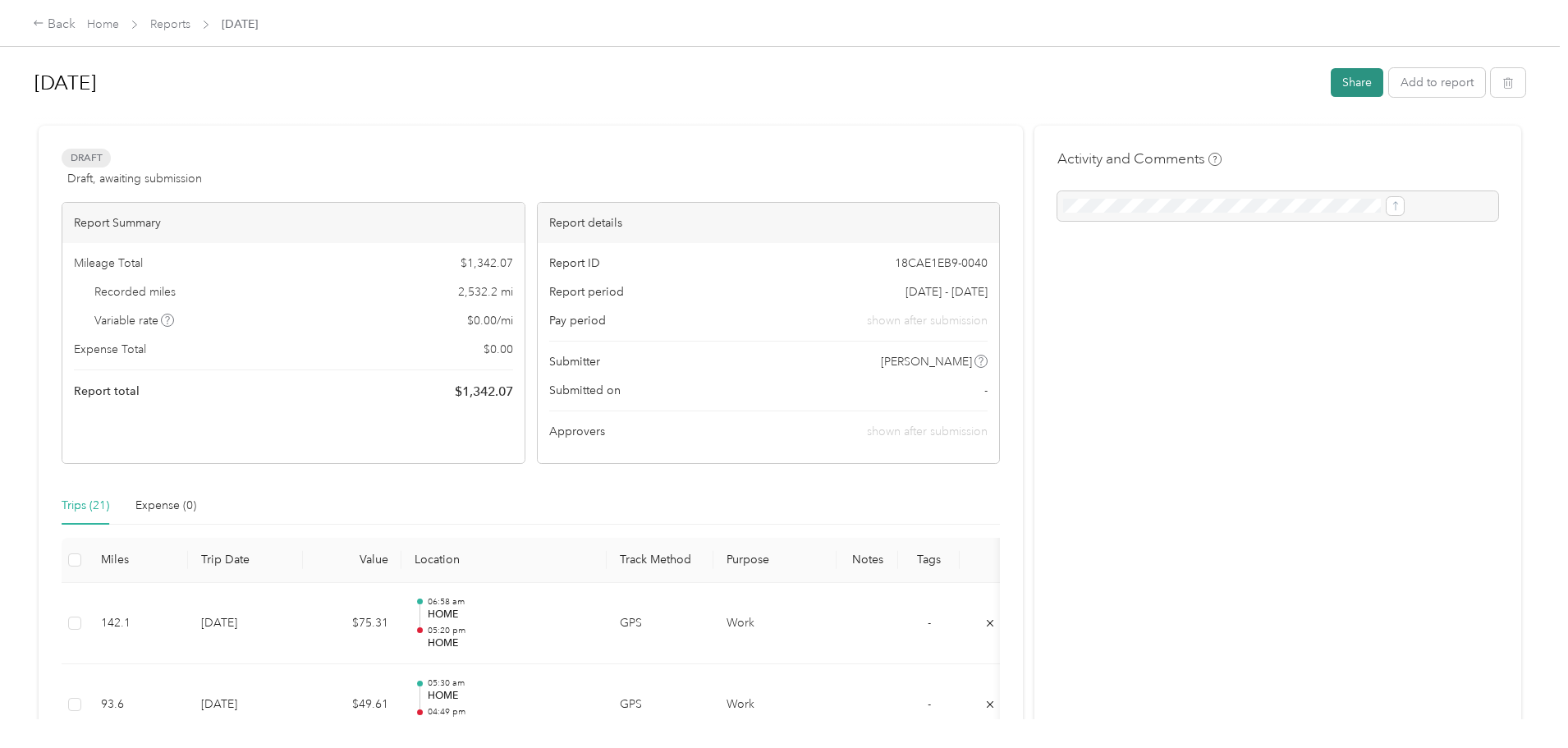
click at [1331, 85] on button "Share" at bounding box center [1357, 83] width 52 height 29
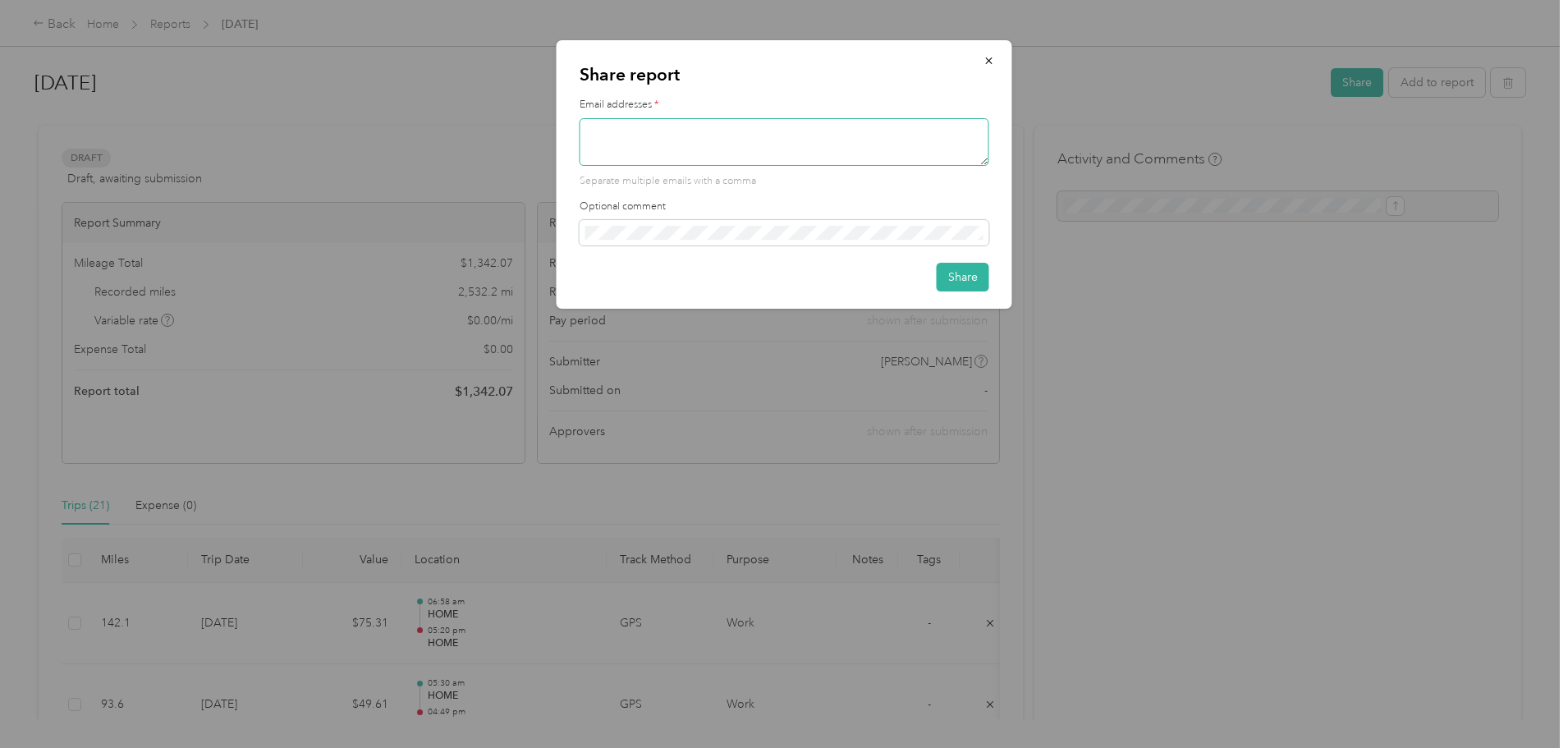
click at [681, 141] on textarea at bounding box center [785, 142] width 410 height 48
type textarea "[EMAIL_ADDRESS][DOMAIN_NAME]"
click at [964, 290] on button "Share" at bounding box center [963, 277] width 52 height 29
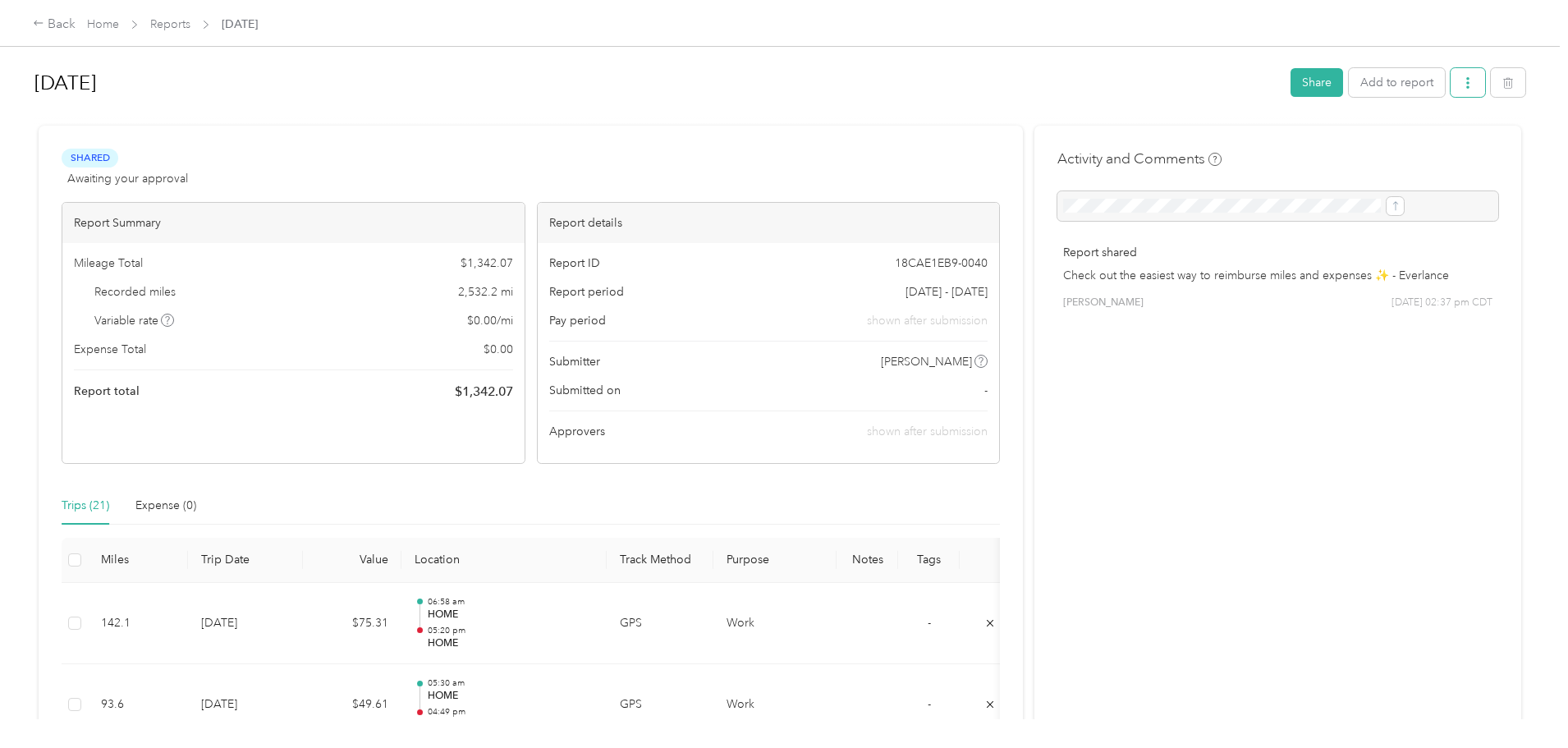
click at [1462, 77] on span "button" at bounding box center [1468, 83] width 12 height 14
click at [949, 101] on h1 "[DATE]" at bounding box center [656, 83] width 1244 height 40
click at [1462, 83] on icon "button" at bounding box center [1468, 85] width 12 height 12
drag, startPoint x: 1321, startPoint y: 63, endPoint x: 1341, endPoint y: 80, distance: 26.2
click at [1333, 73] on div "[DATE] Share Add to report" at bounding box center [779, 85] width 1491 height 49
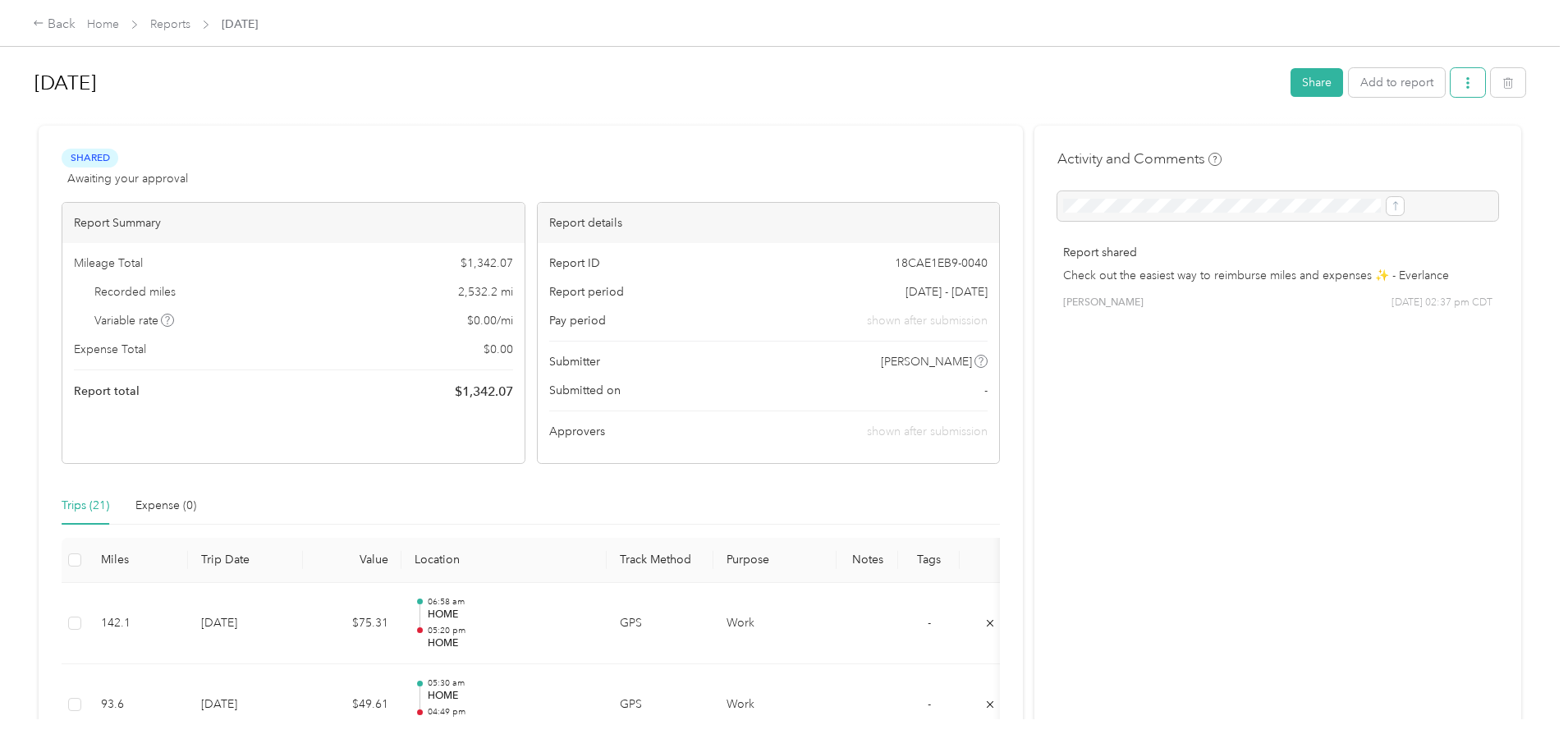
click at [1451, 80] on button "button" at bounding box center [1468, 83] width 34 height 29
click at [1323, 136] on div "Download" at bounding box center [1291, 144] width 98 height 17
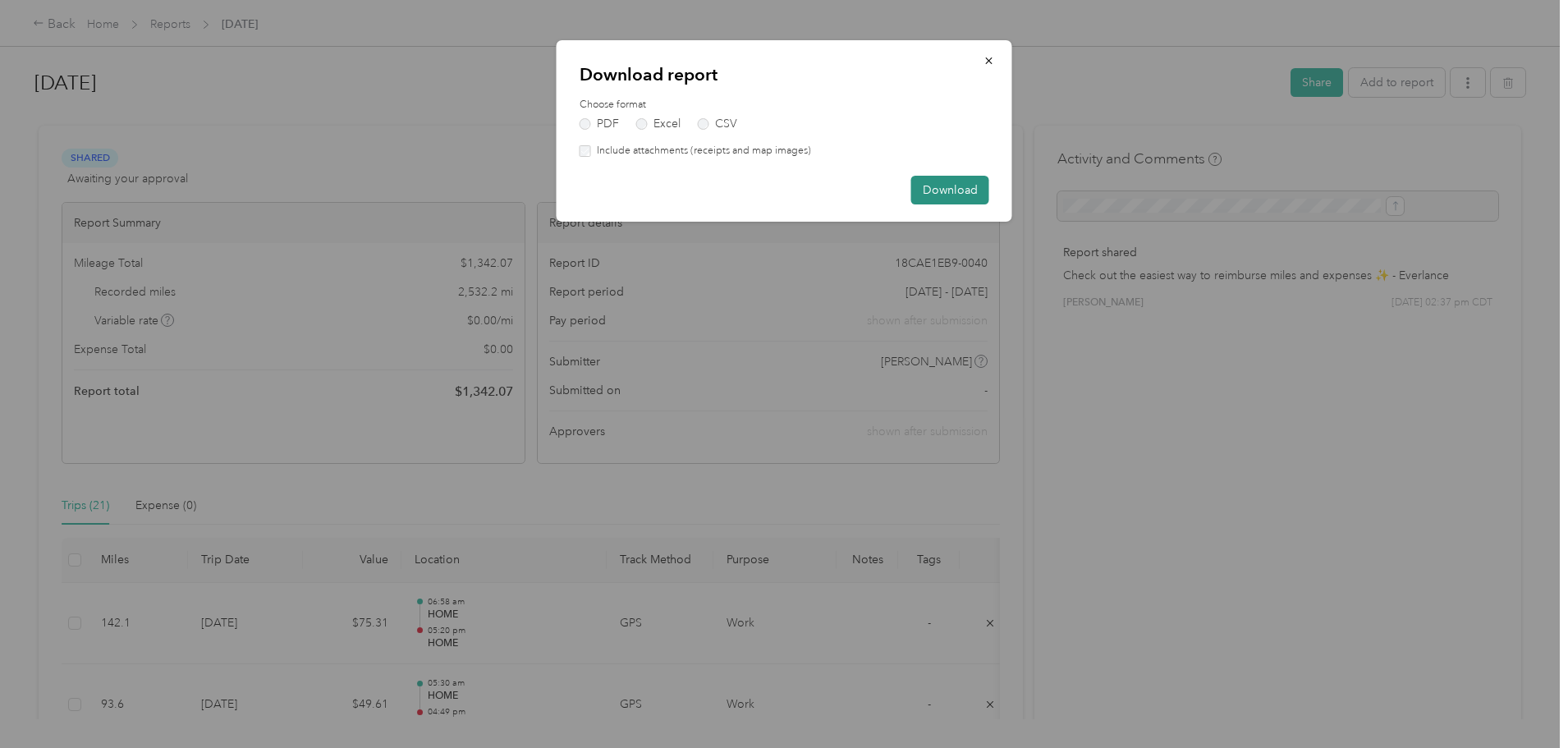
click at [973, 188] on button "Download" at bounding box center [950, 190] width 78 height 29
